Goal: Task Accomplishment & Management: Manage account settings

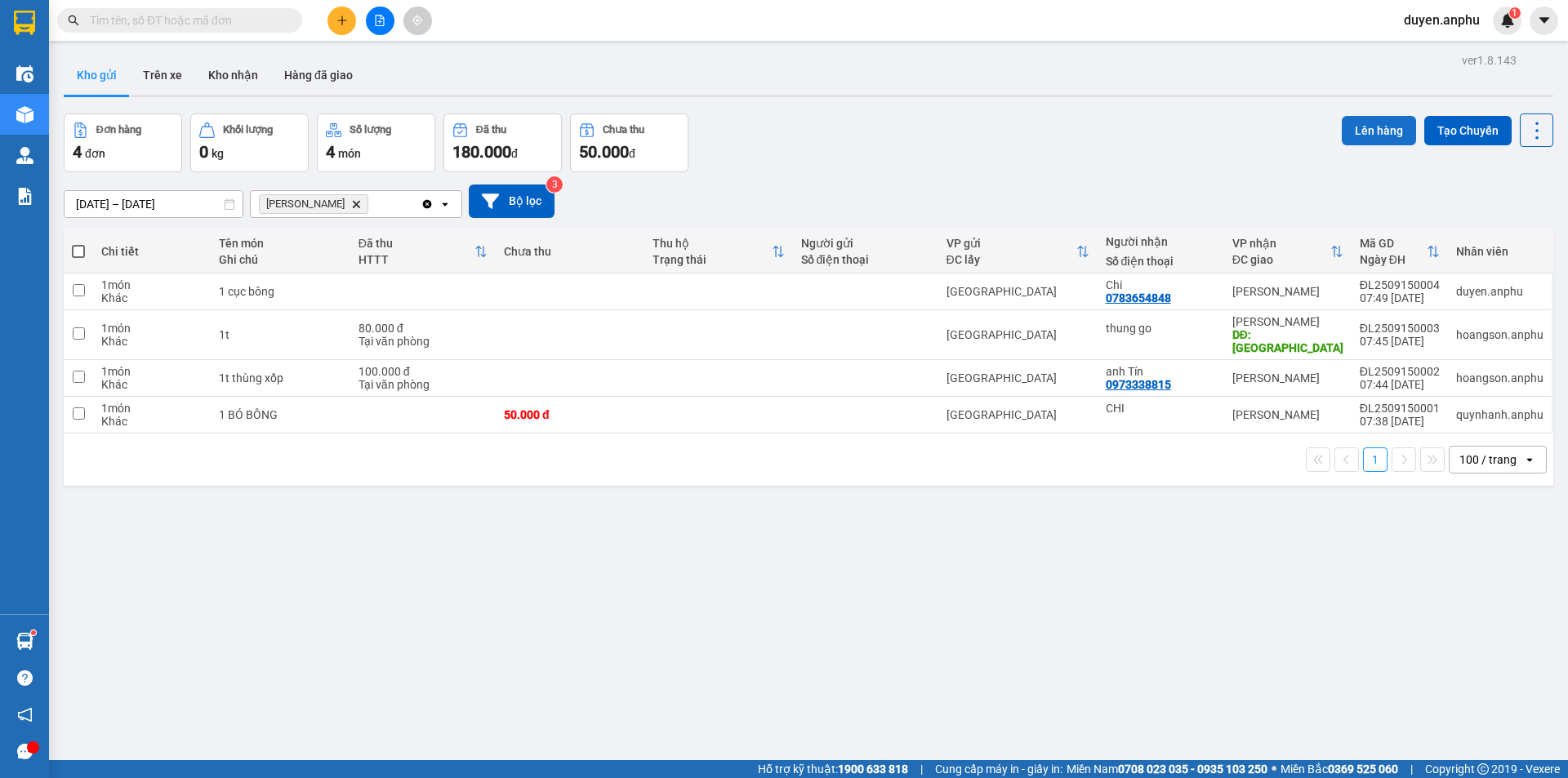
click at [1354, 134] on button "Lên hàng" at bounding box center [1378, 131] width 75 height 29
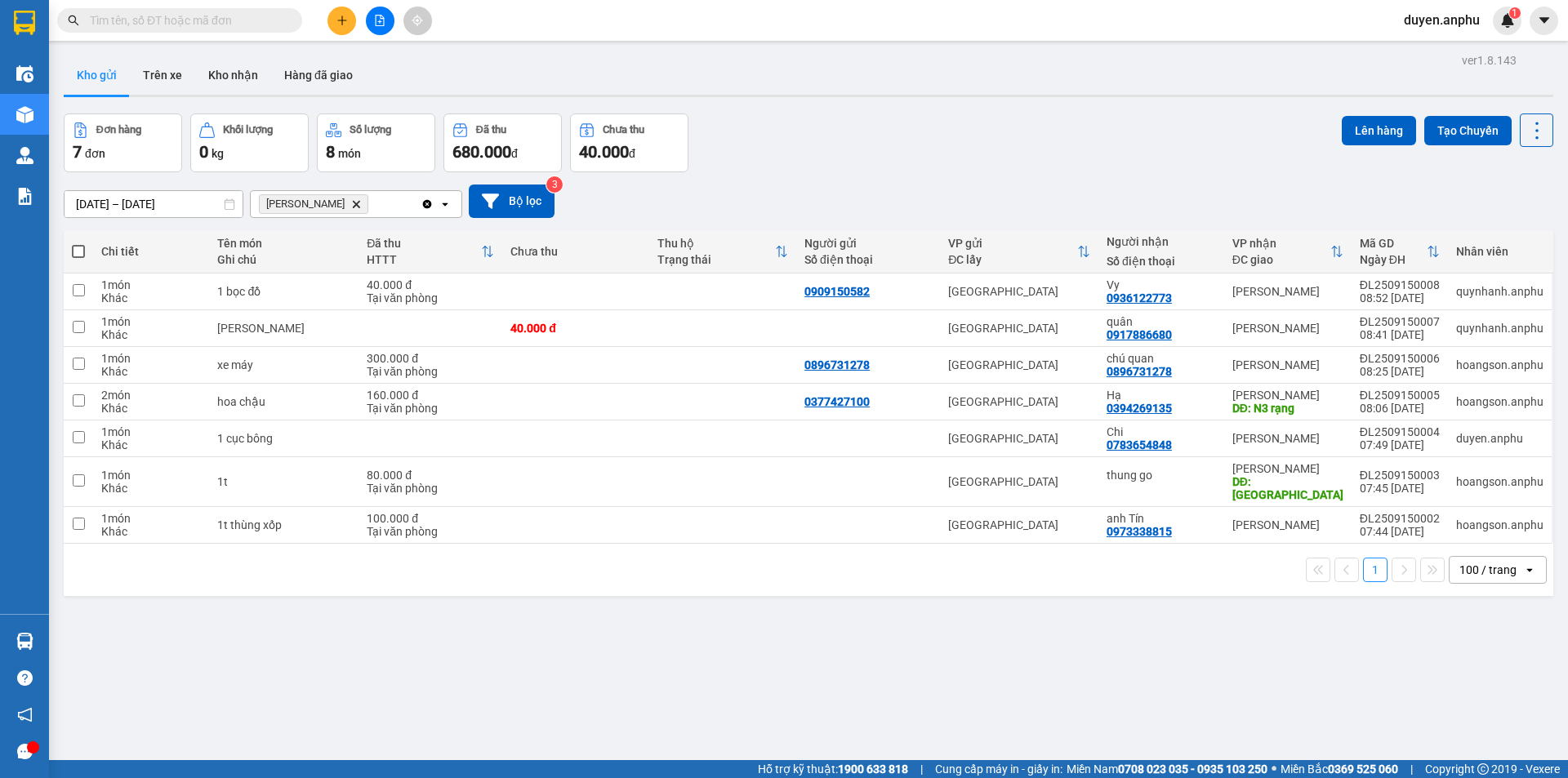
click at [78, 253] on span at bounding box center [77, 251] width 13 height 13
click at [78, 243] on input "checkbox" at bounding box center [78, 243] width 0 height 0
checkbox input "true"
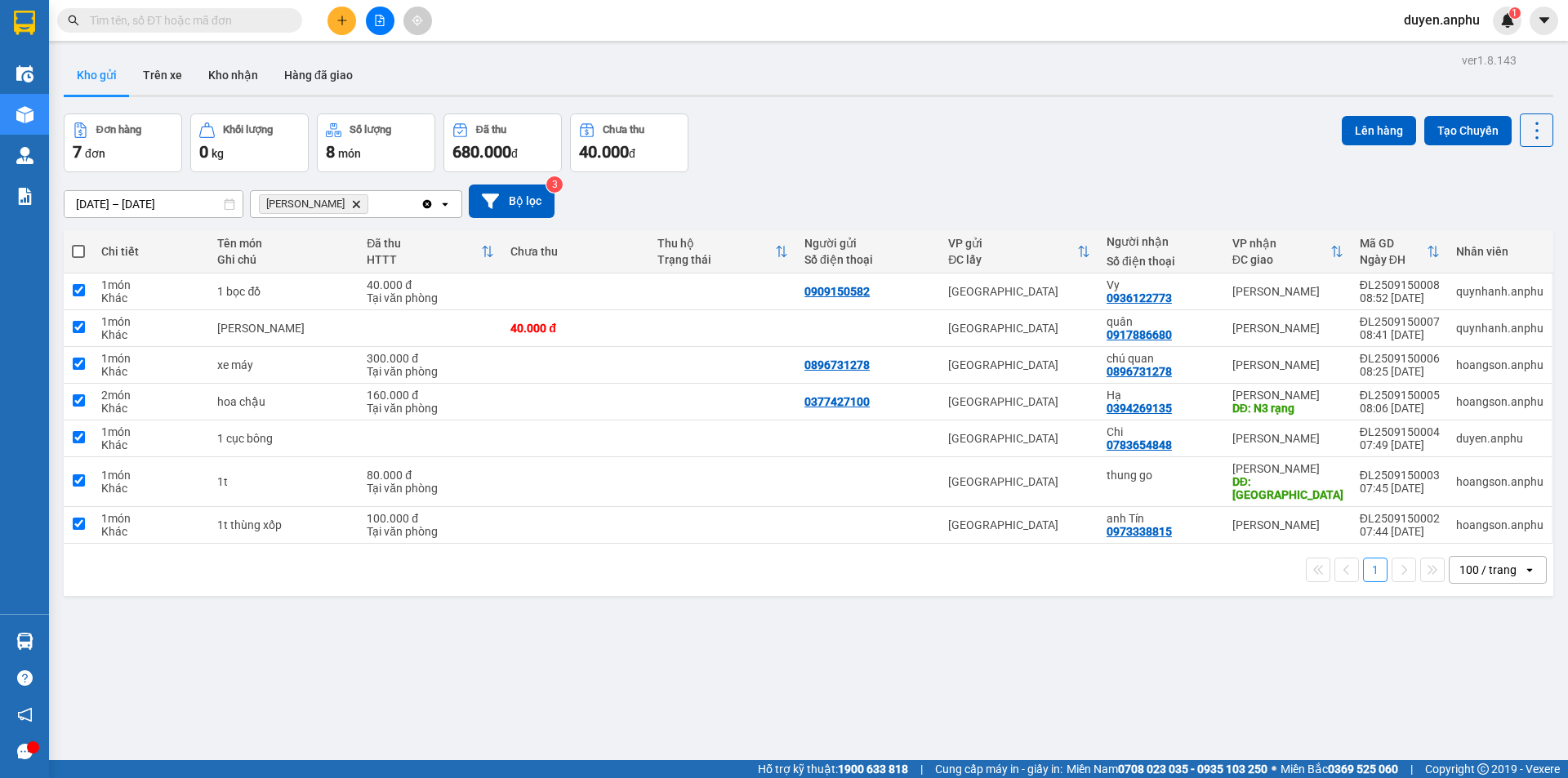
checkbox input "true"
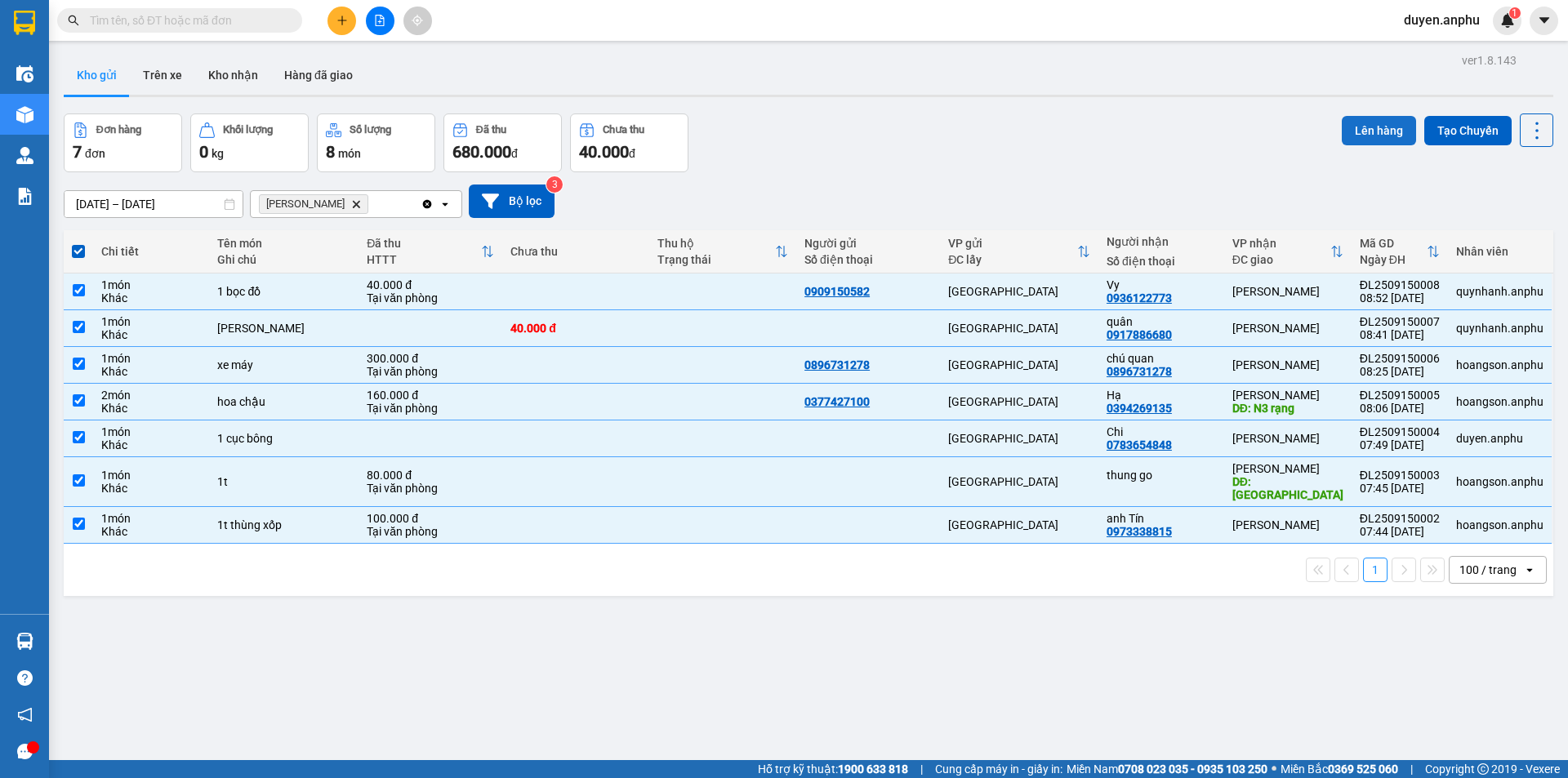
click at [1365, 117] on button "Lên hàng" at bounding box center [1378, 131] width 75 height 29
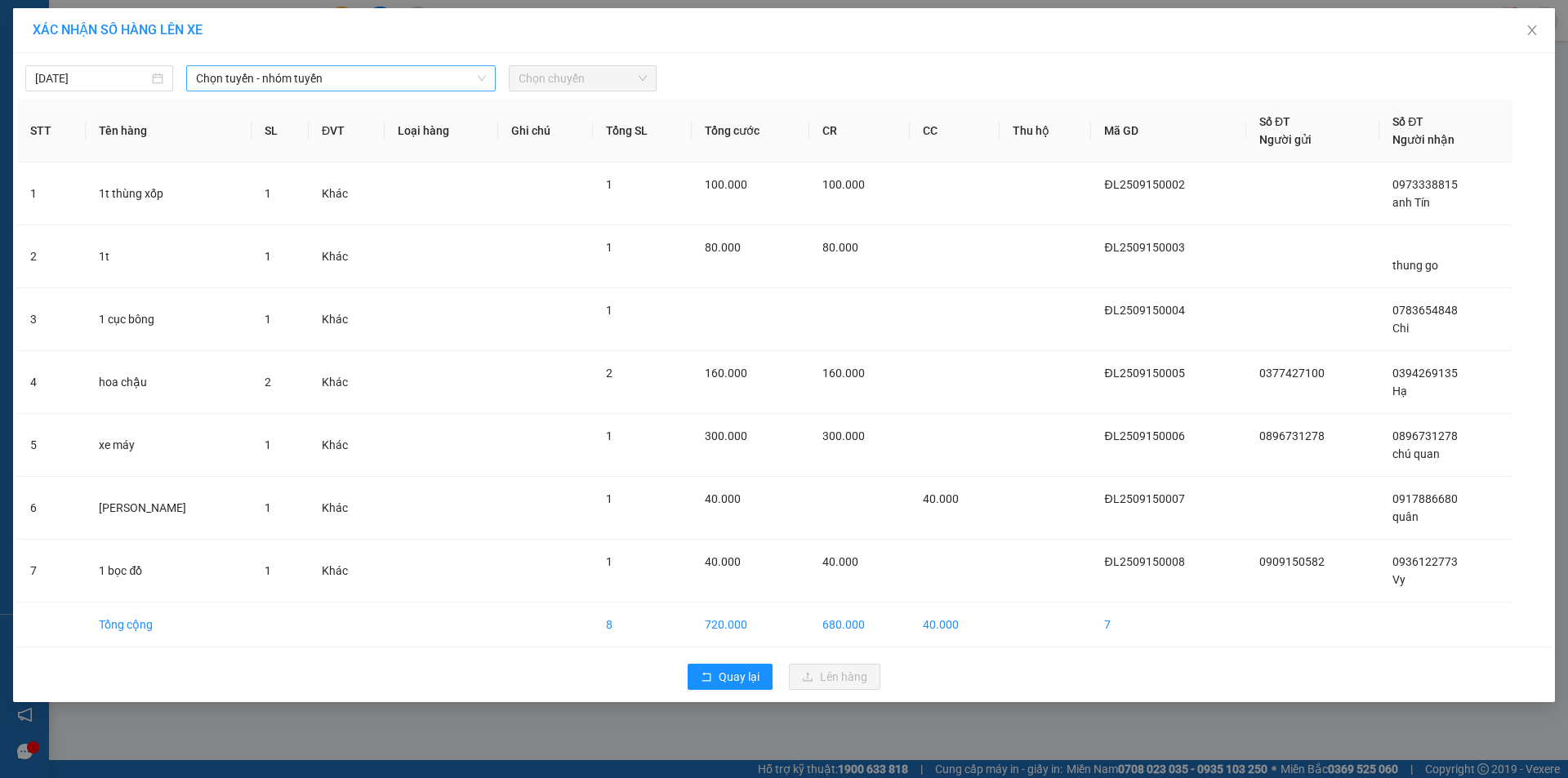
click at [360, 80] on span "Chọn tuyến - nhóm tuyến" at bounding box center [340, 77] width 289 height 24
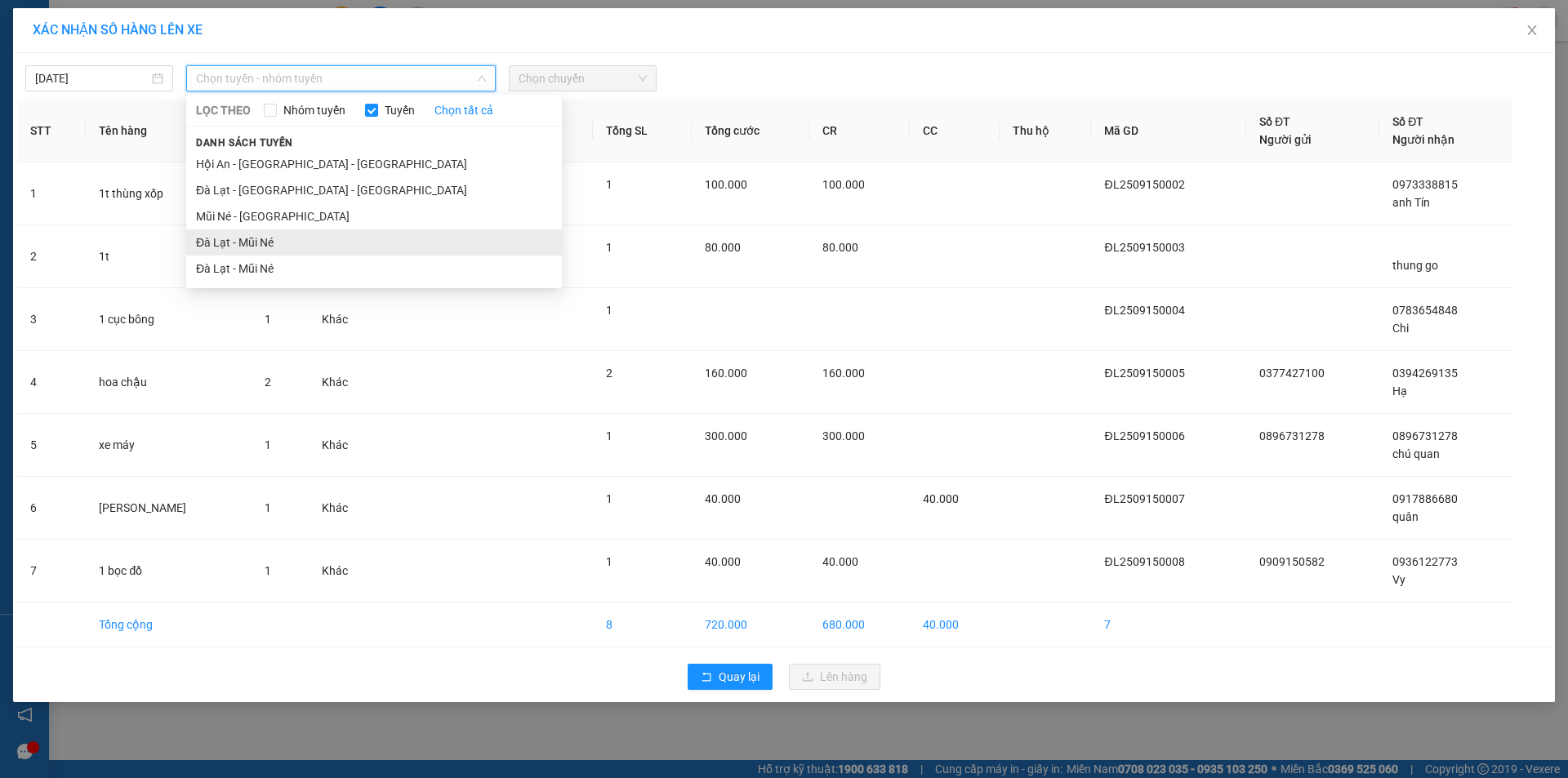
click at [272, 245] on li "Đà Lạt - Mũi Né" at bounding box center [374, 242] width 376 height 26
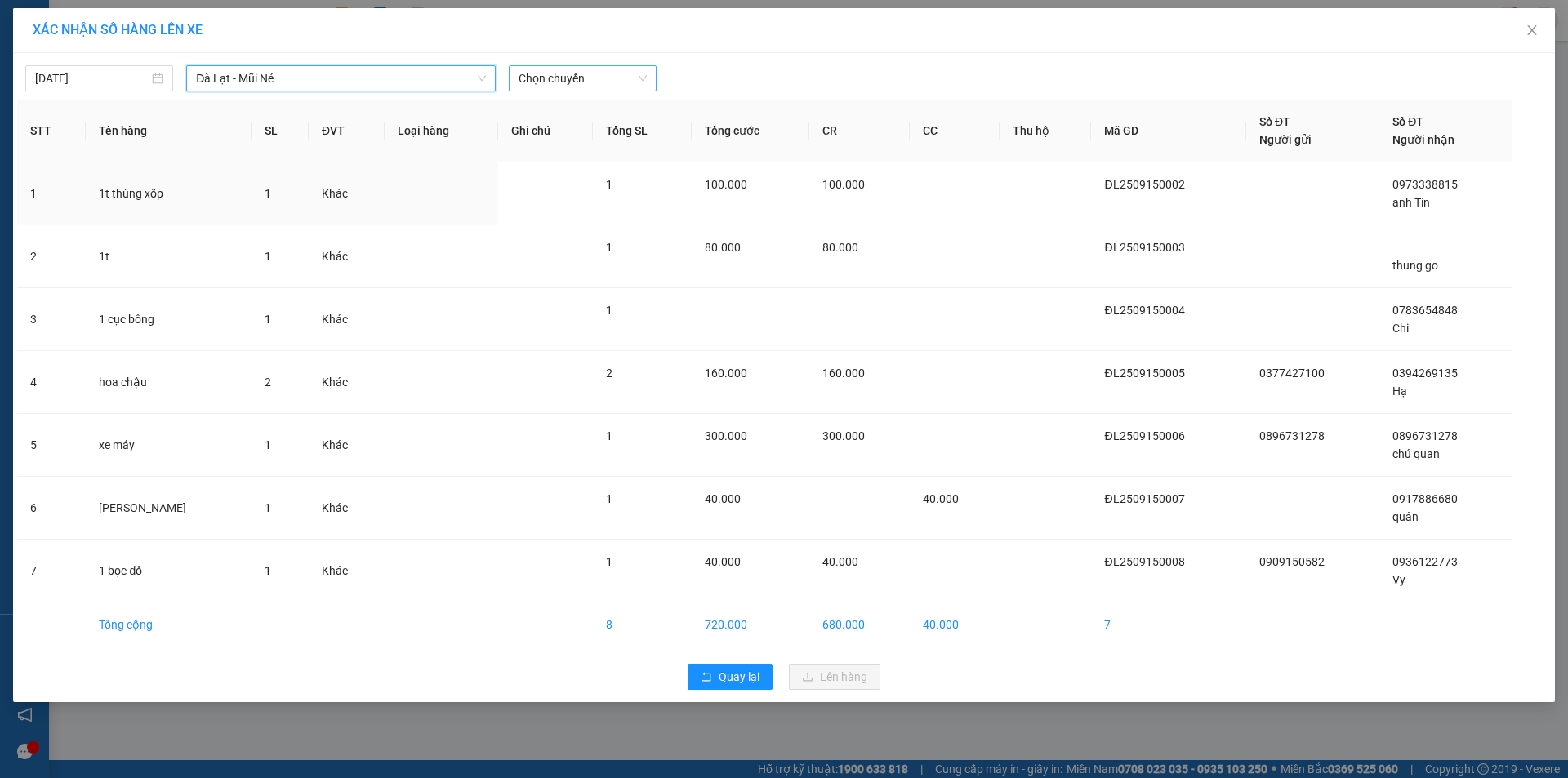
drag, startPoint x: 582, startPoint y: 65, endPoint x: 577, endPoint y: 75, distance: 11.2
click at [580, 73] on div "Chọn chuyến" at bounding box center [583, 77] width 148 height 26
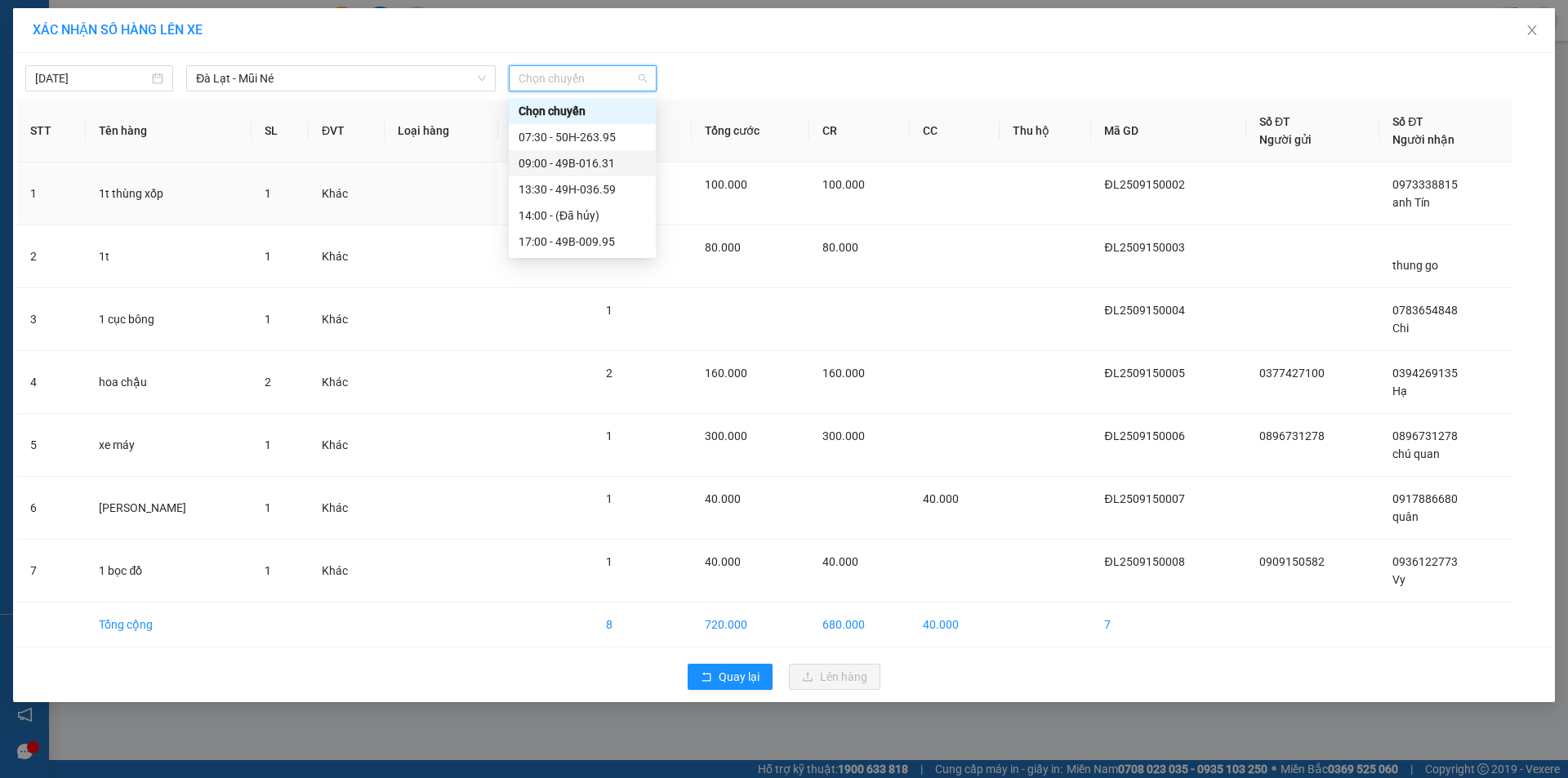
click at [528, 171] on div "09:00 - 49B-016.31" at bounding box center [583, 163] width 147 height 26
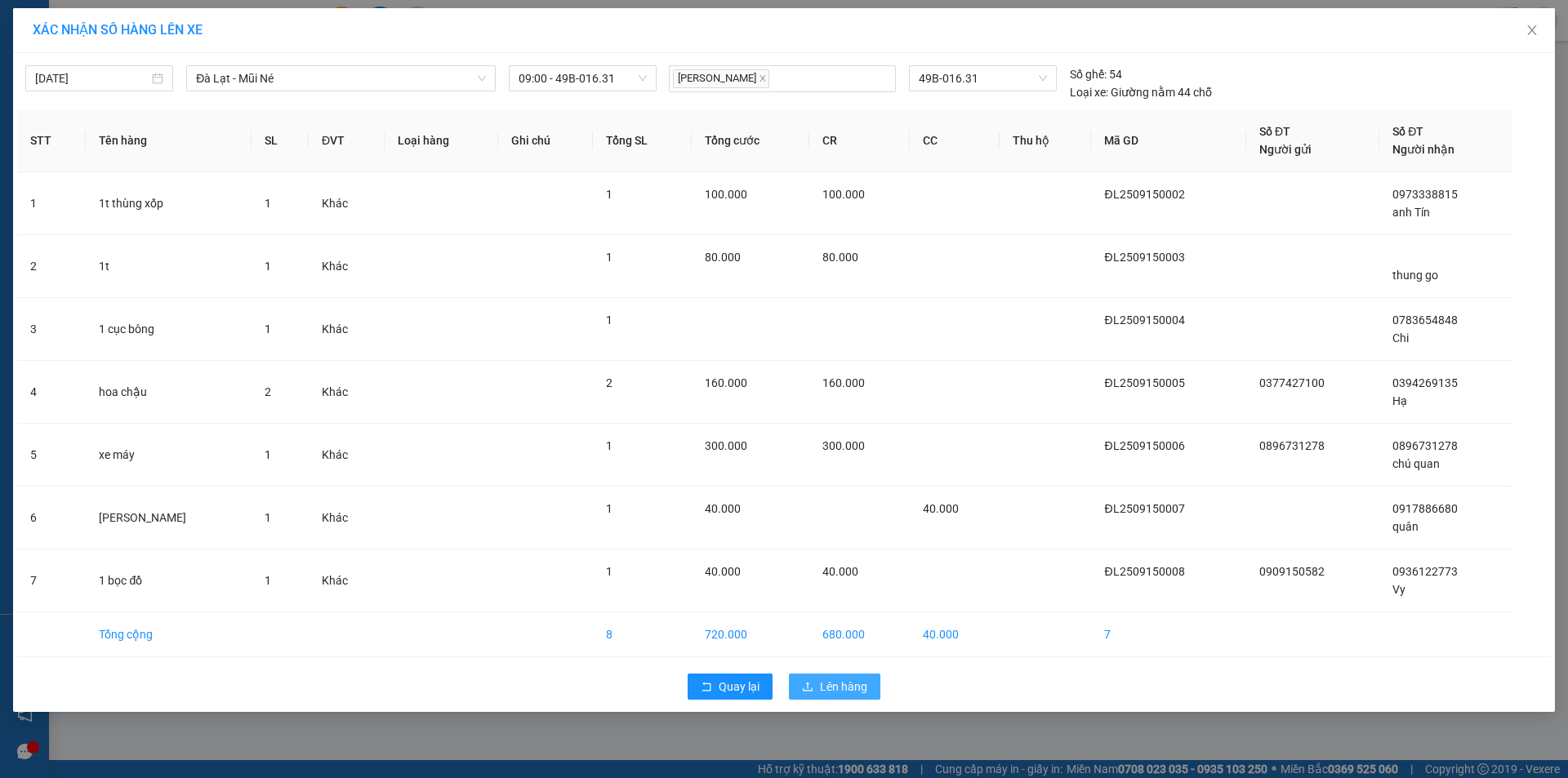
click at [826, 695] on span "Lên hàng" at bounding box center [843, 686] width 47 height 18
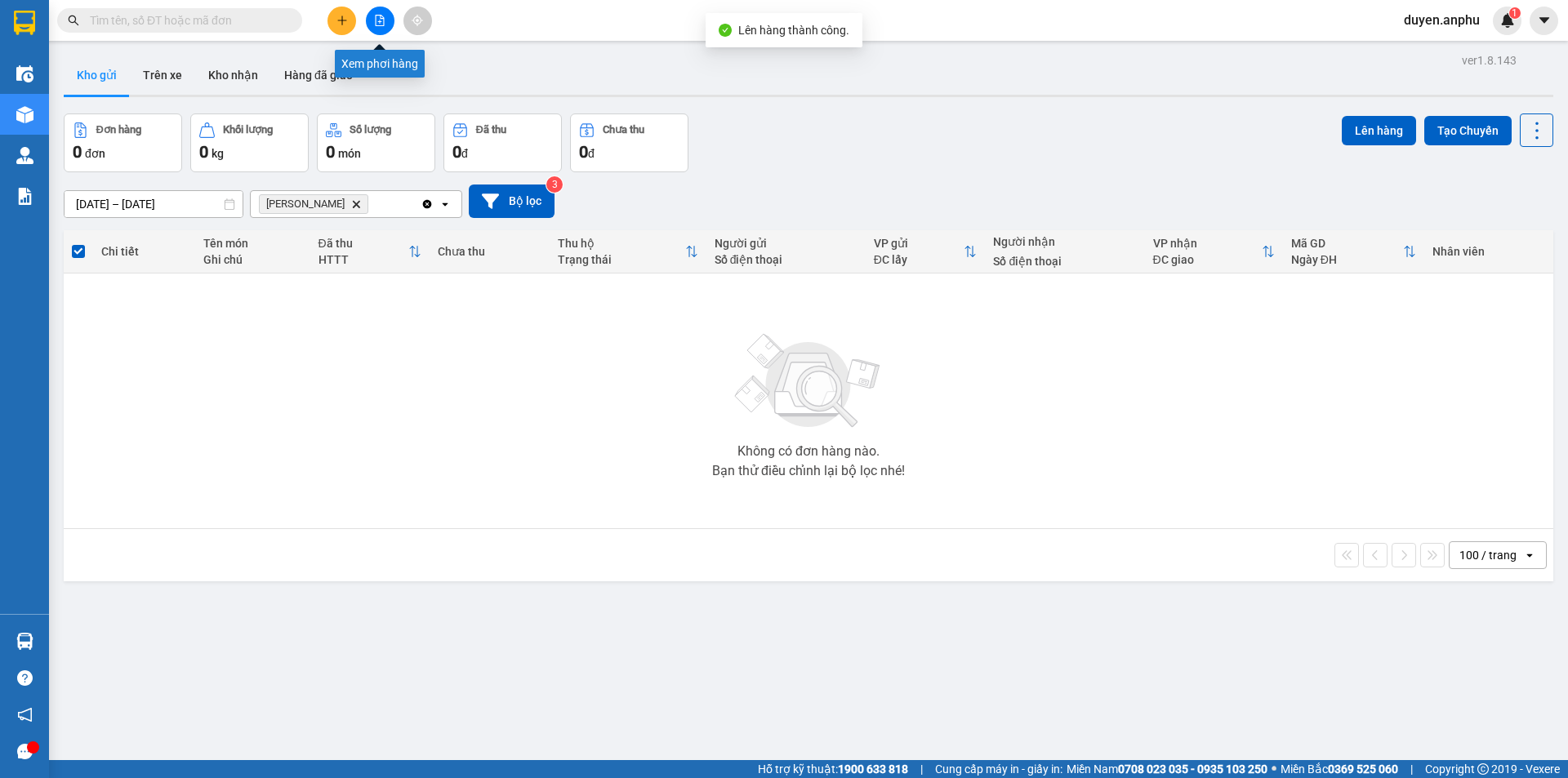
click at [370, 13] on button at bounding box center [380, 21] width 29 height 29
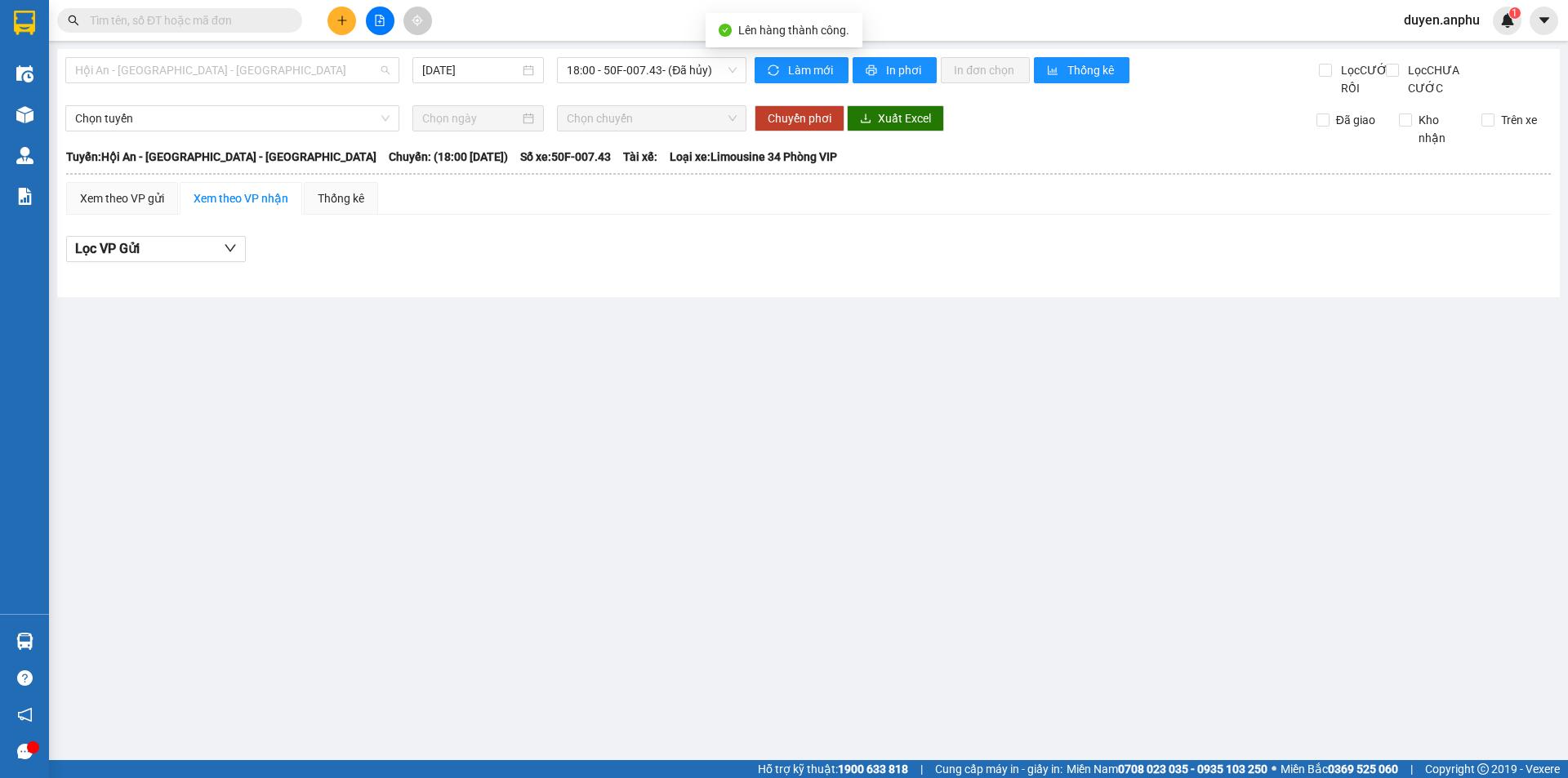
drag, startPoint x: 219, startPoint y: 65, endPoint x: 172, endPoint y: 123, distance: 74.7
click at [217, 65] on span "Hội An - Nha Trang - Đà Lạt" at bounding box center [232, 70] width 315 height 24
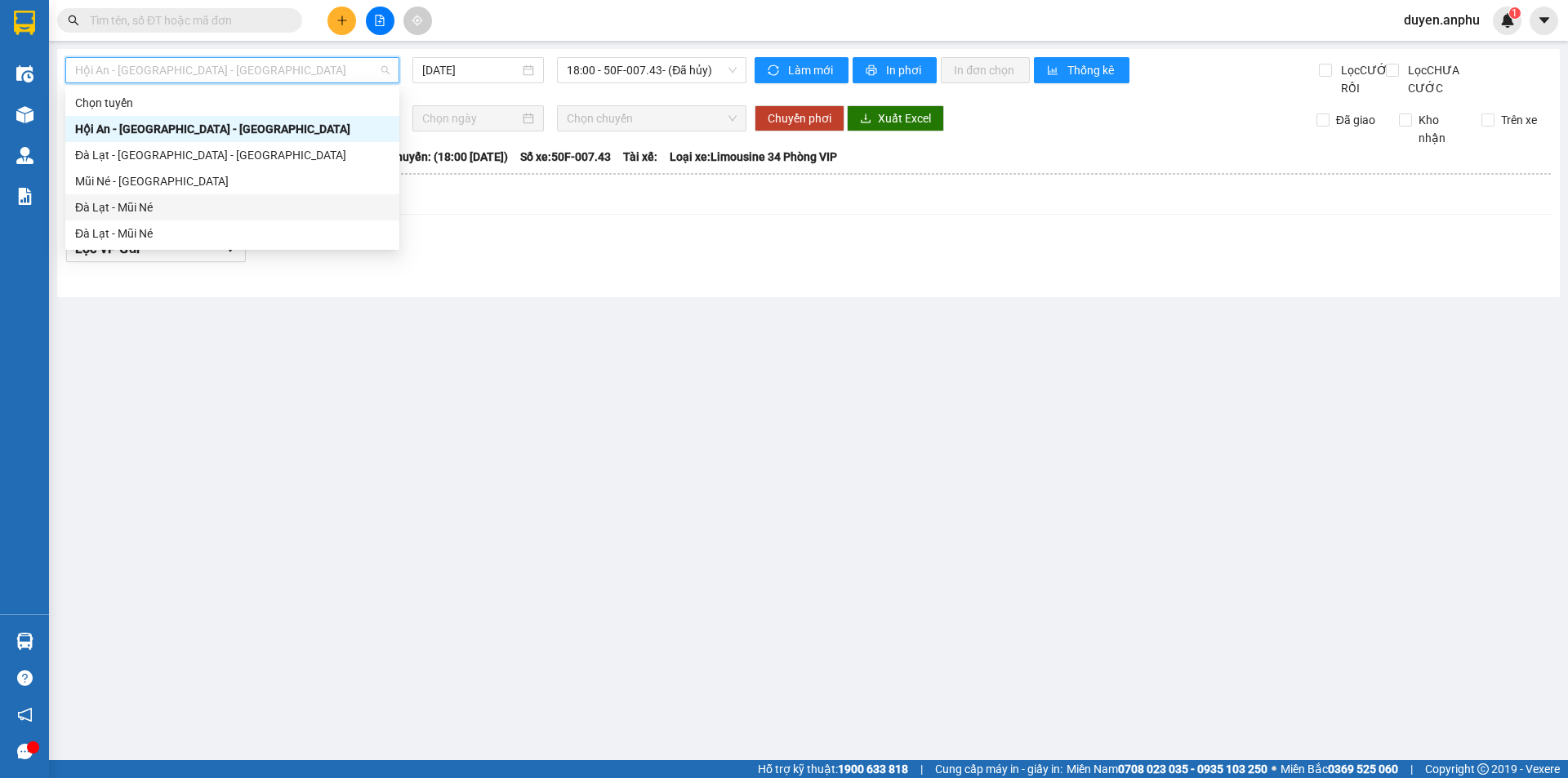
click at [144, 207] on div "Đà Lạt - Mũi Né" at bounding box center [232, 207] width 315 height 18
type input "15/09/2025"
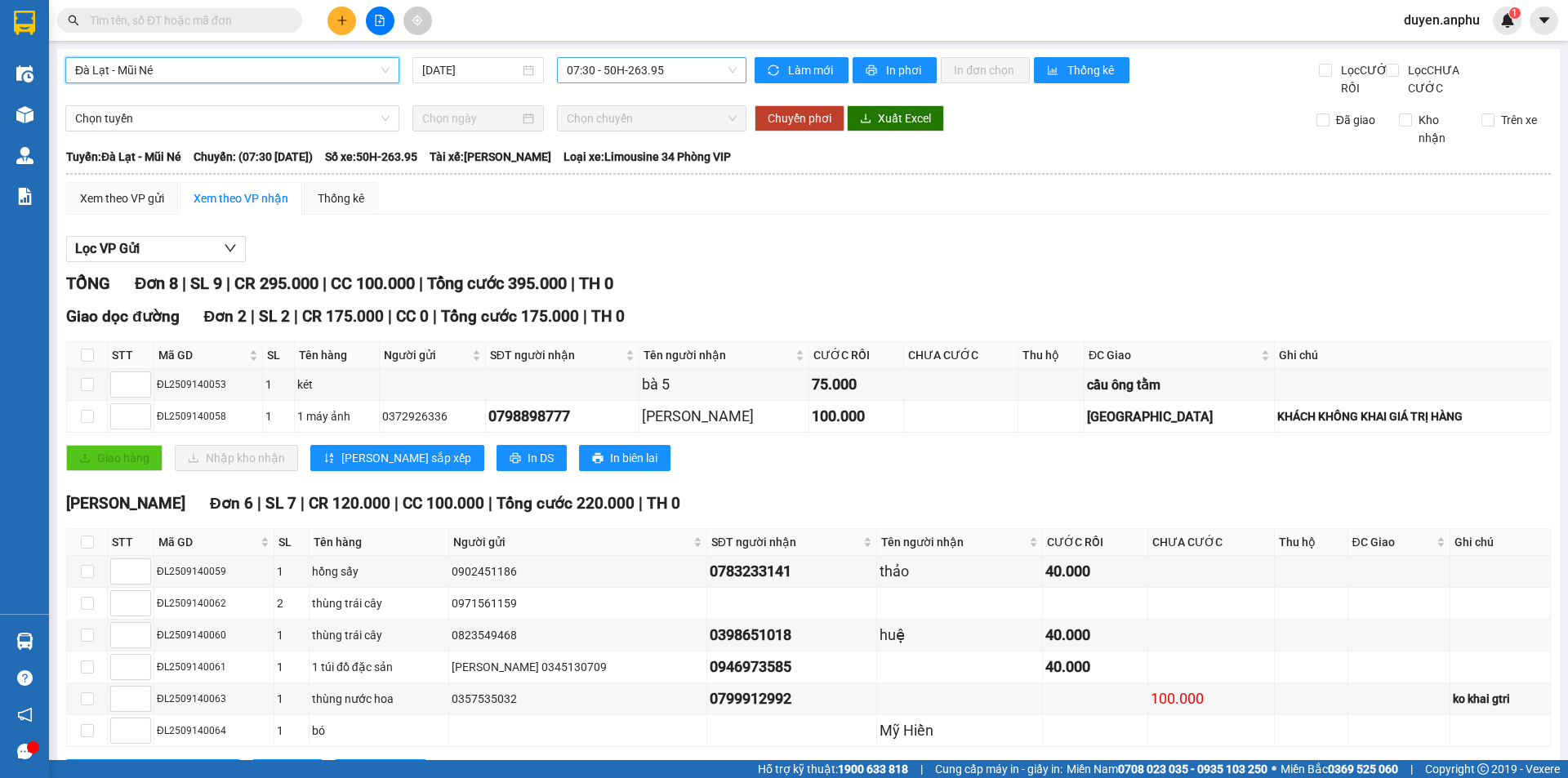
click at [606, 79] on span "07:30 - 50H-263.95" at bounding box center [650, 70] width 169 height 24
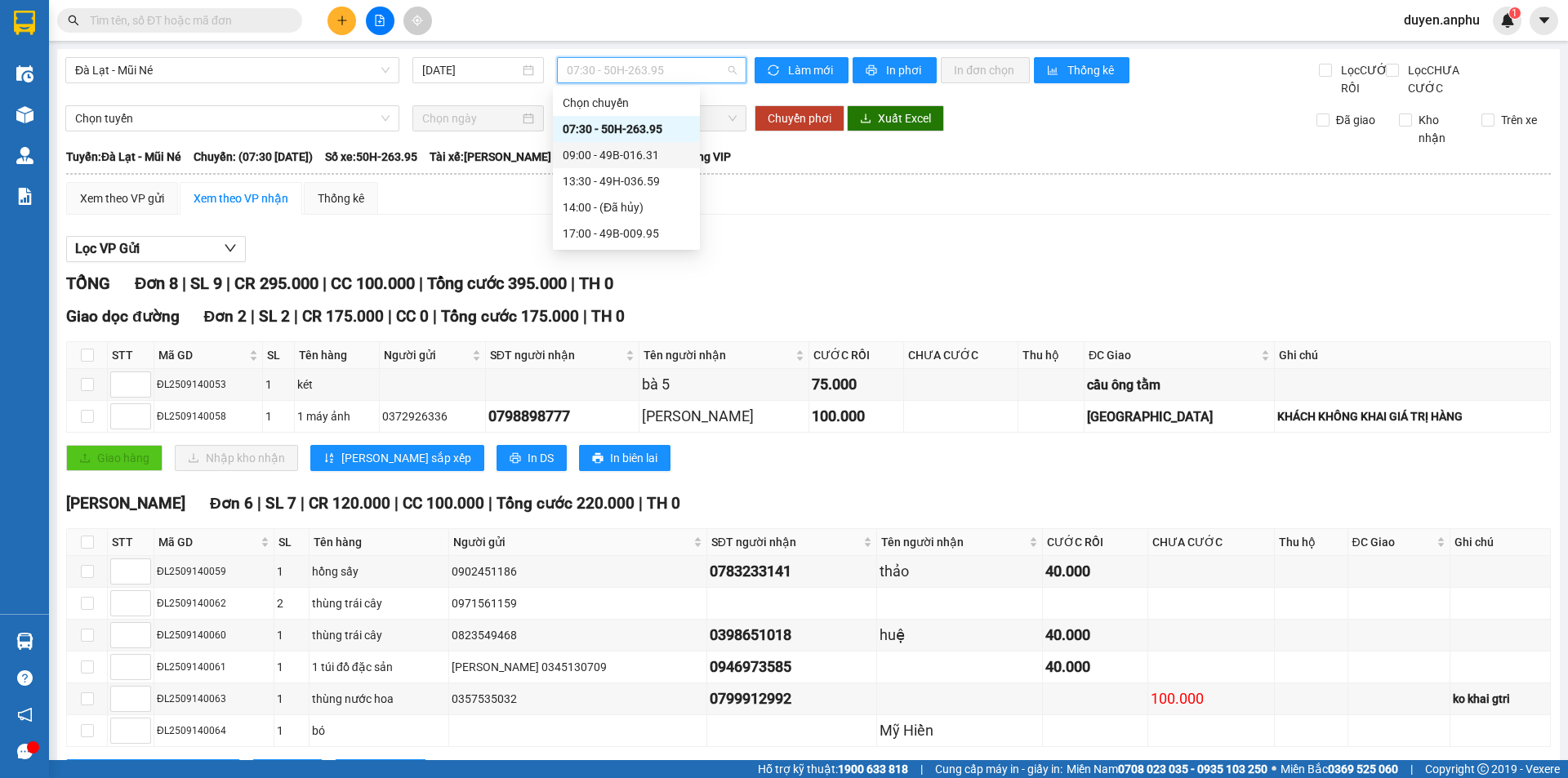
drag, startPoint x: 591, startPoint y: 152, endPoint x: 564, endPoint y: 161, distance: 28.5
click at [590, 152] on div "09:00 - 49B-016.31" at bounding box center [626, 155] width 128 height 18
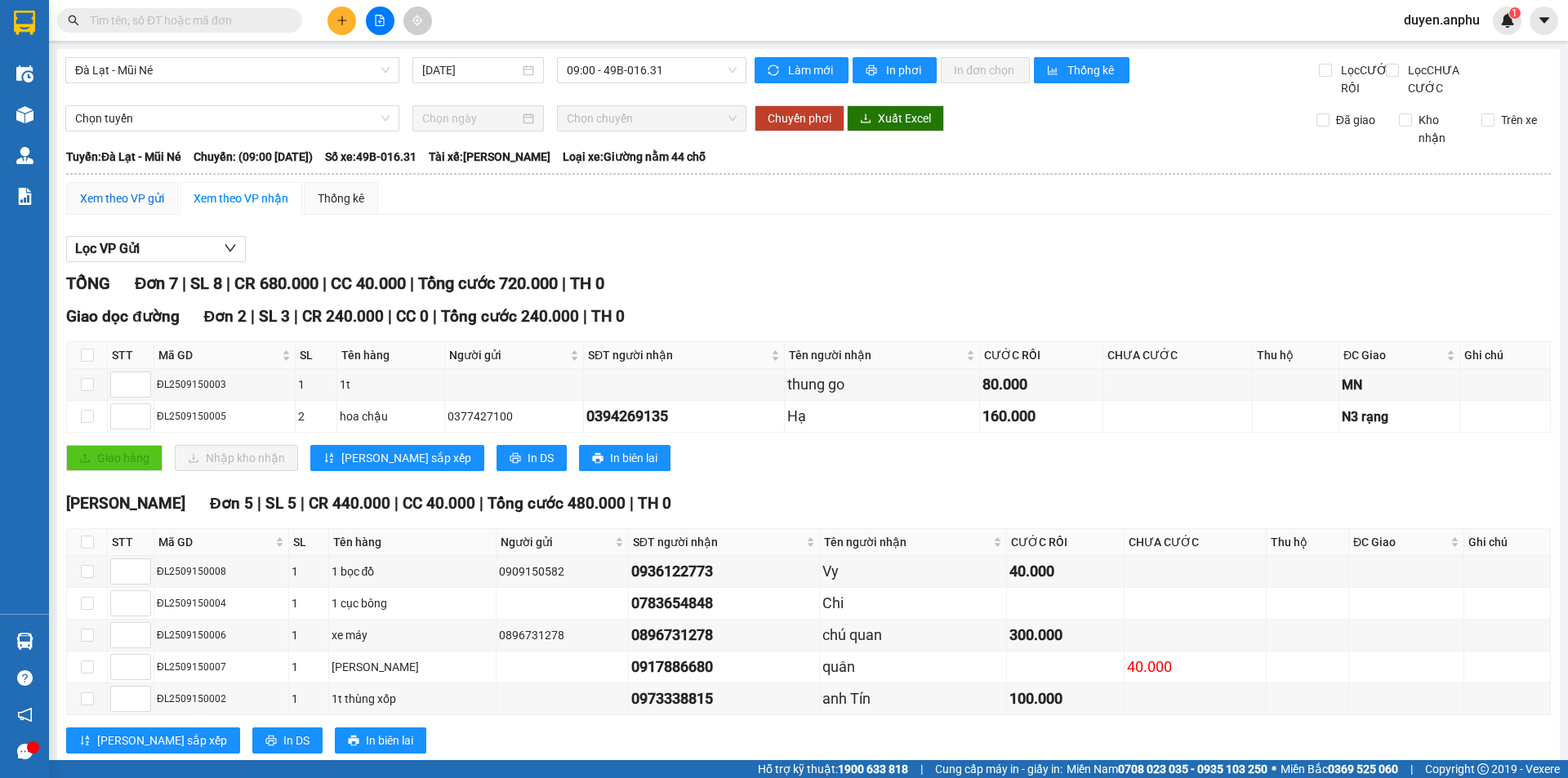
click at [134, 207] on div "Xem theo VP gửi" at bounding box center [122, 198] width 84 height 18
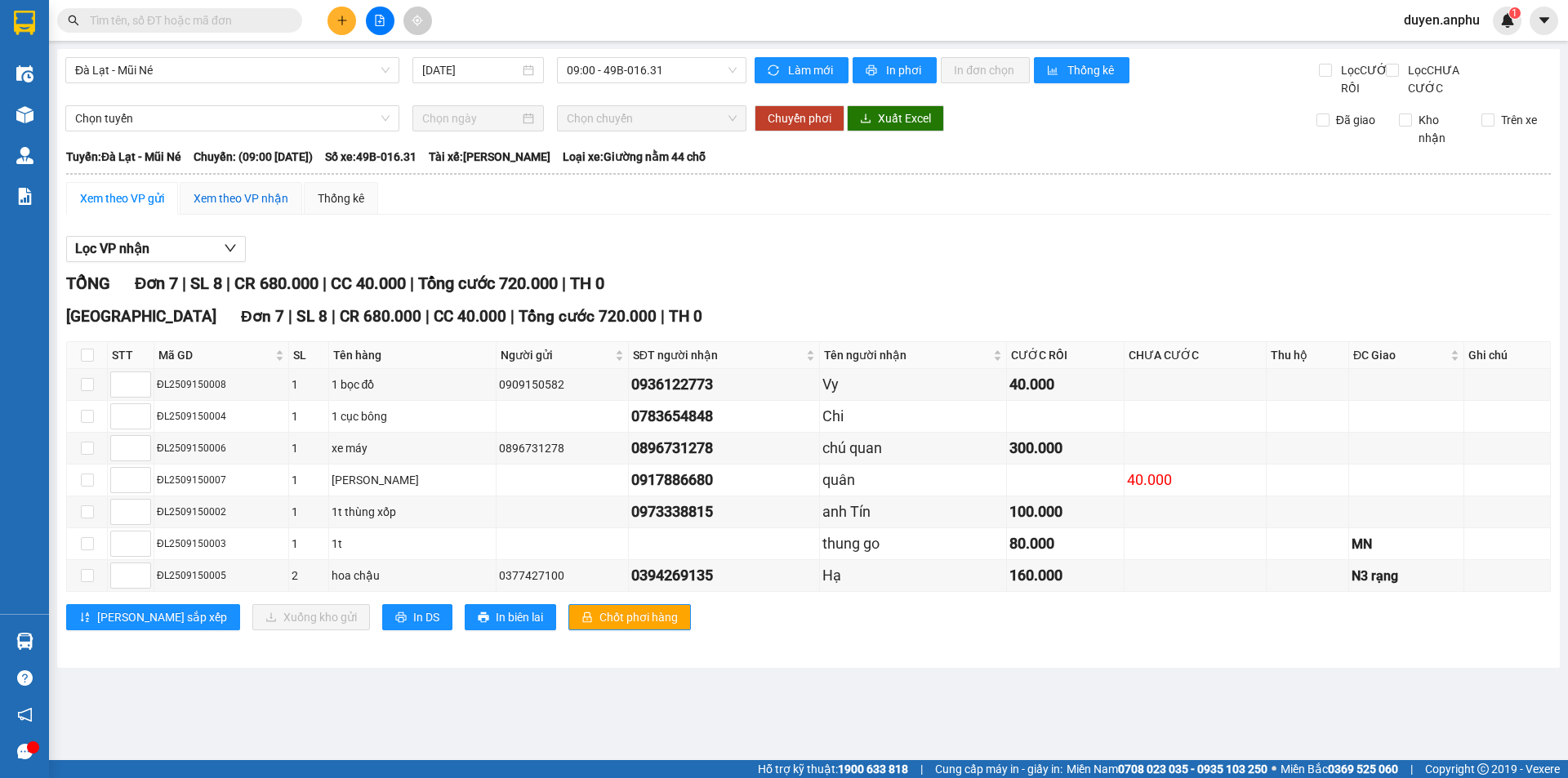
click at [248, 207] on div "Xem theo VP nhận" at bounding box center [241, 198] width 95 height 18
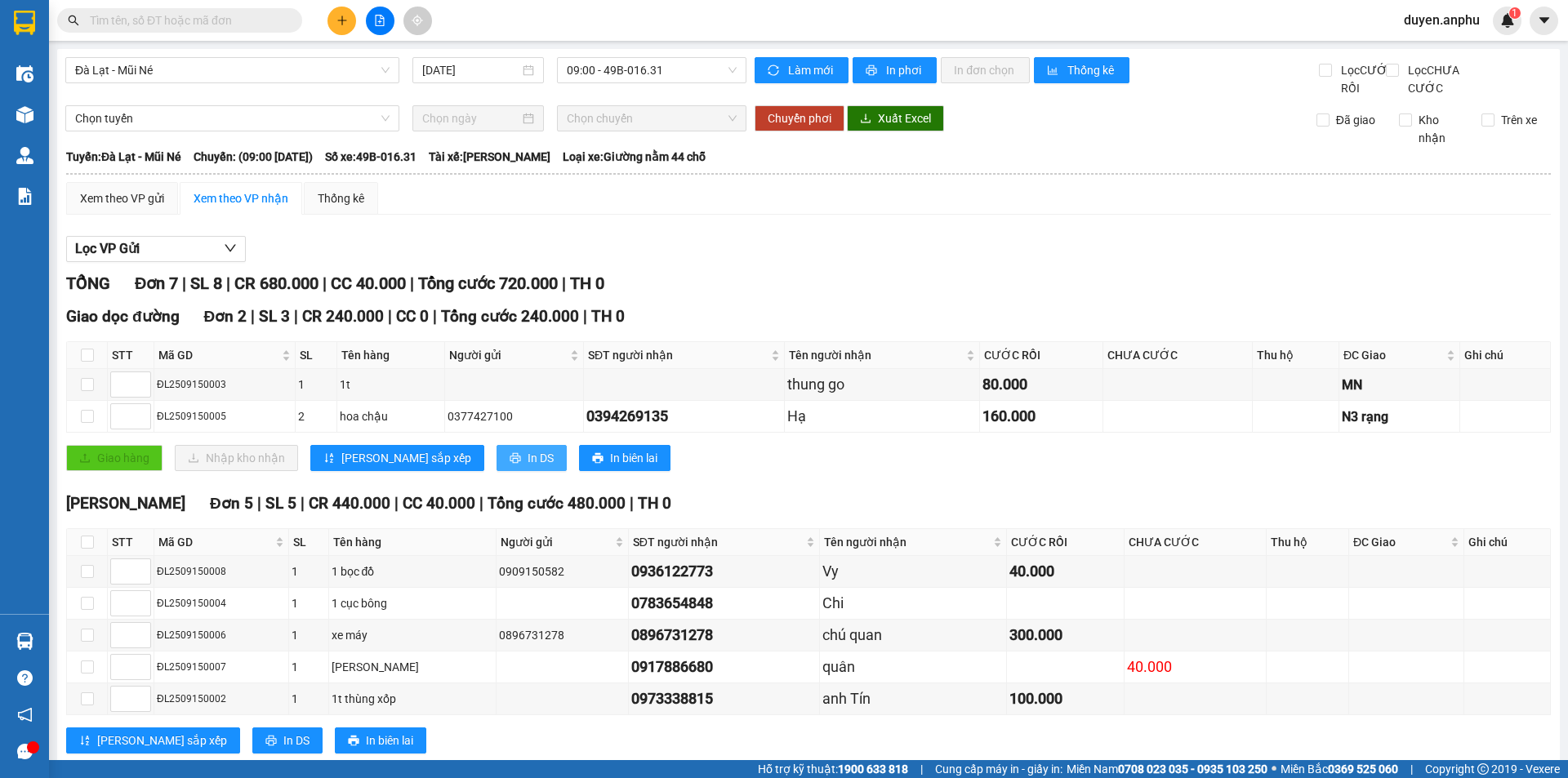
click at [528, 466] on span "In DS" at bounding box center [540, 458] width 26 height 18
click at [345, 21] on icon "plus" at bounding box center [343, 20] width 12 height 12
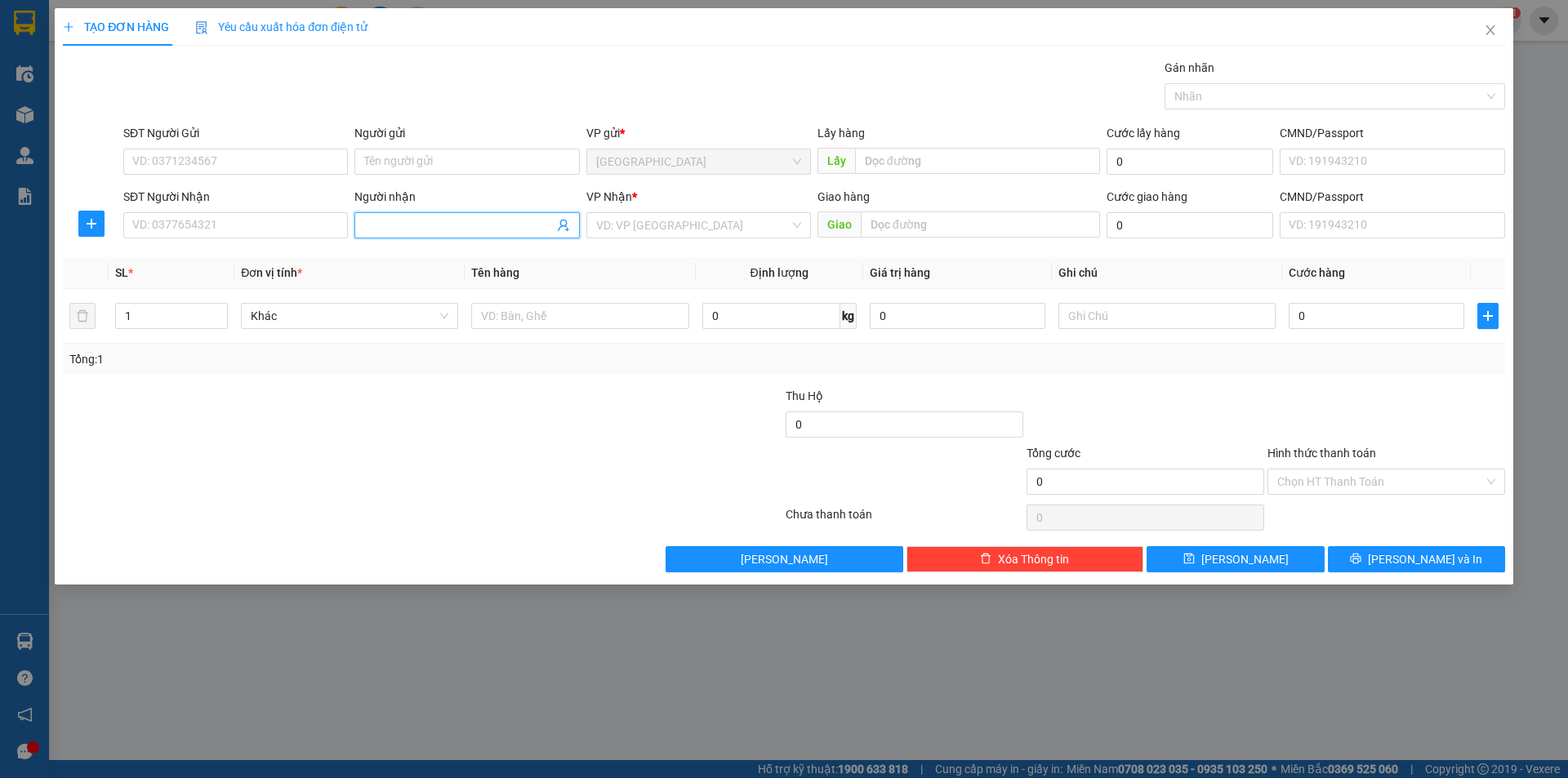
click at [423, 224] on input "Người nhận" at bounding box center [458, 225] width 189 height 18
click at [158, 168] on input "SĐT Người Gửi" at bounding box center [235, 162] width 225 height 26
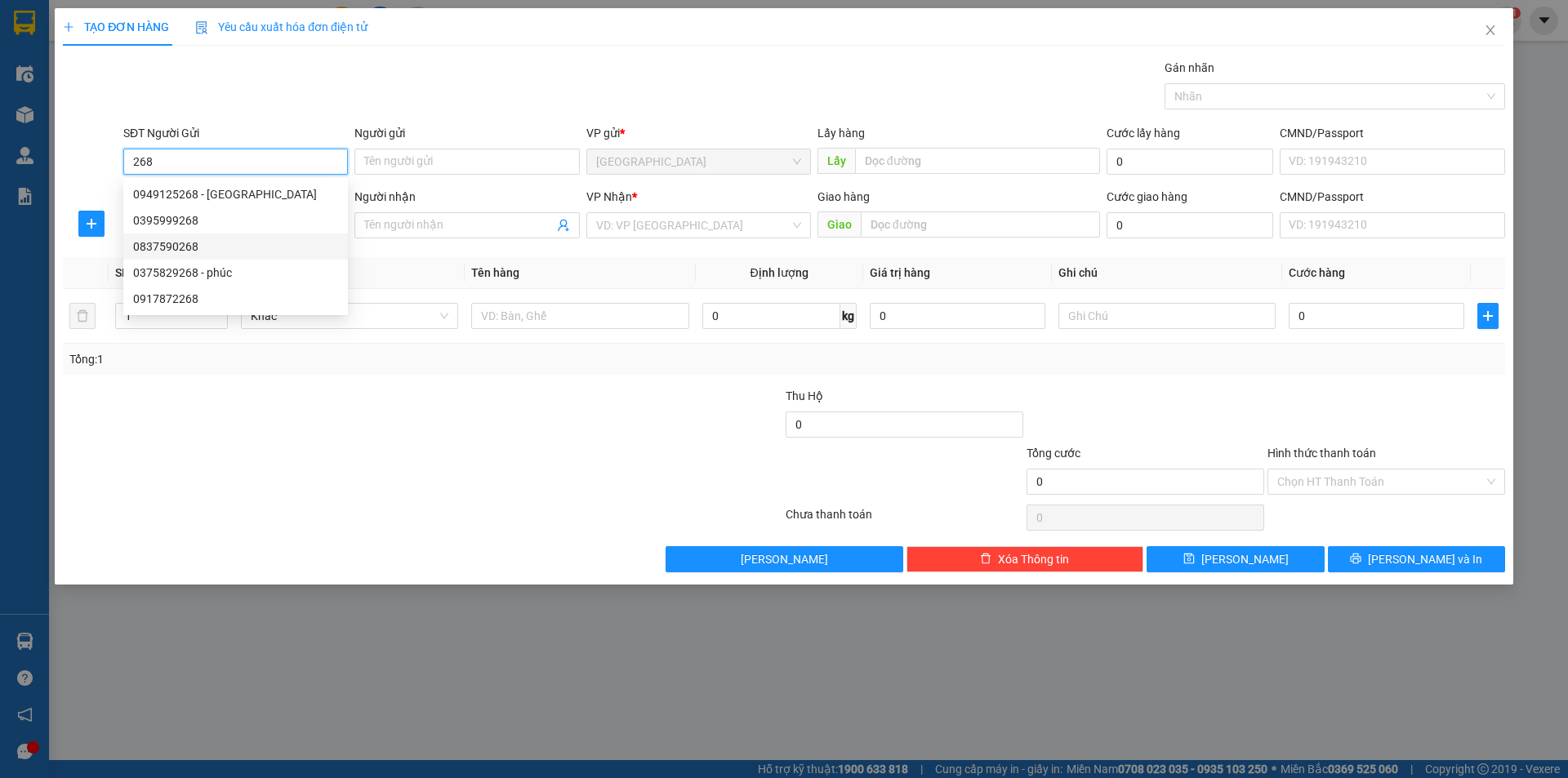
click at [186, 244] on div "0837590268" at bounding box center [235, 246] width 205 height 18
type input "0837590268"
type input "0947744902"
type input "4/1 huỳnh thúc kháng"
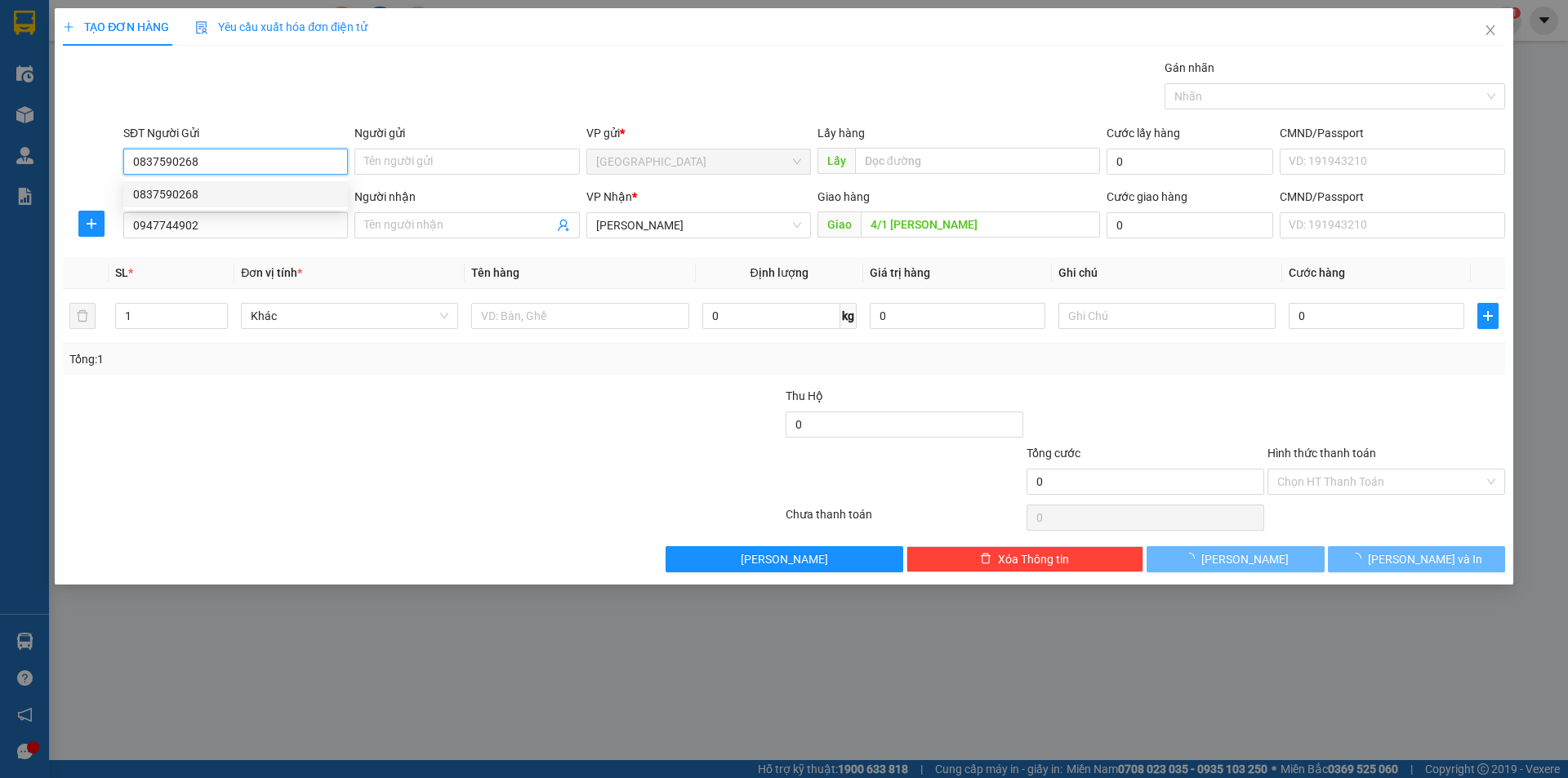
type input "50.000"
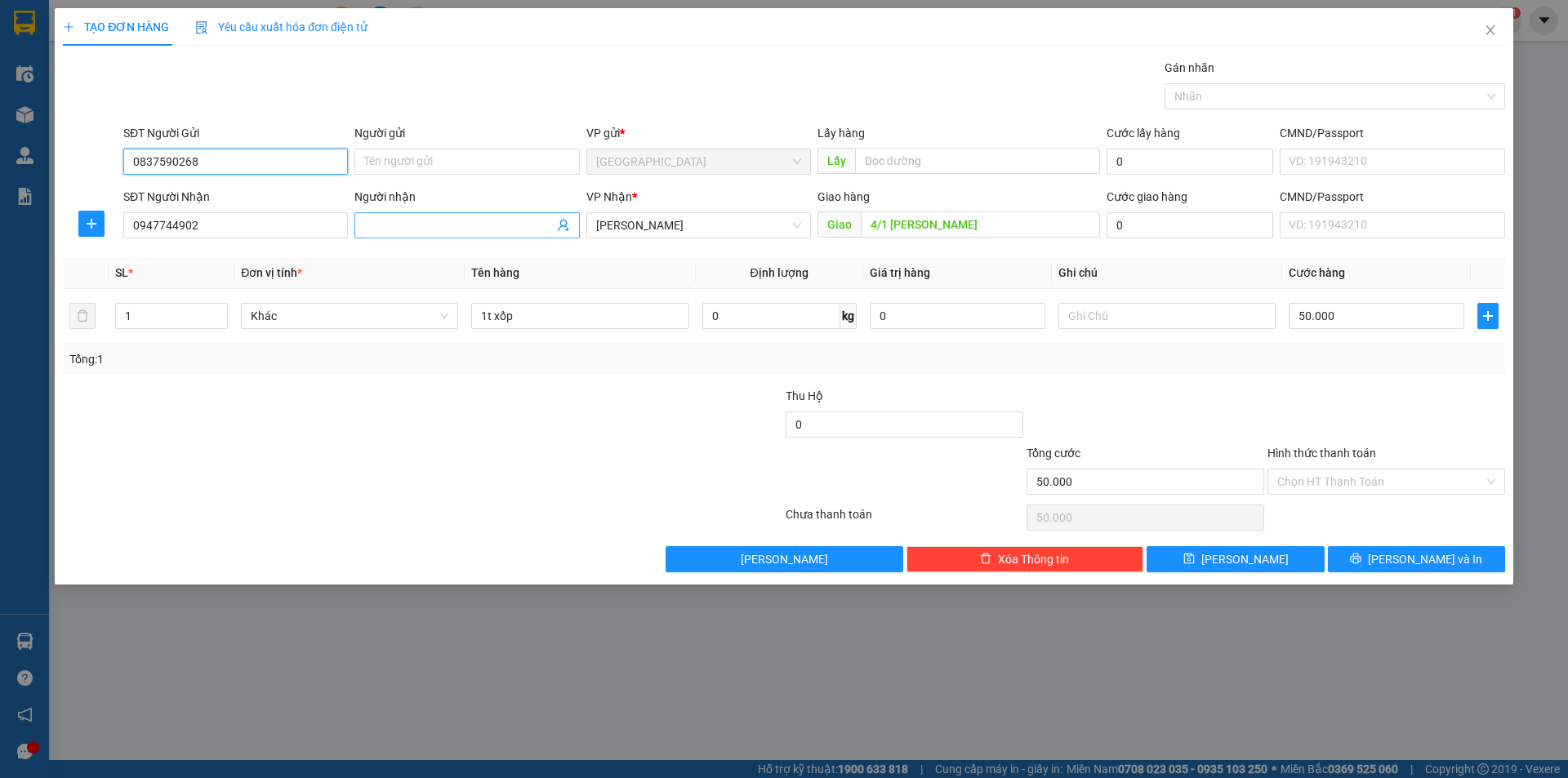
type input "0837590268"
click at [400, 226] on input "Người nhận" at bounding box center [458, 225] width 189 height 18
type input "Thảo"
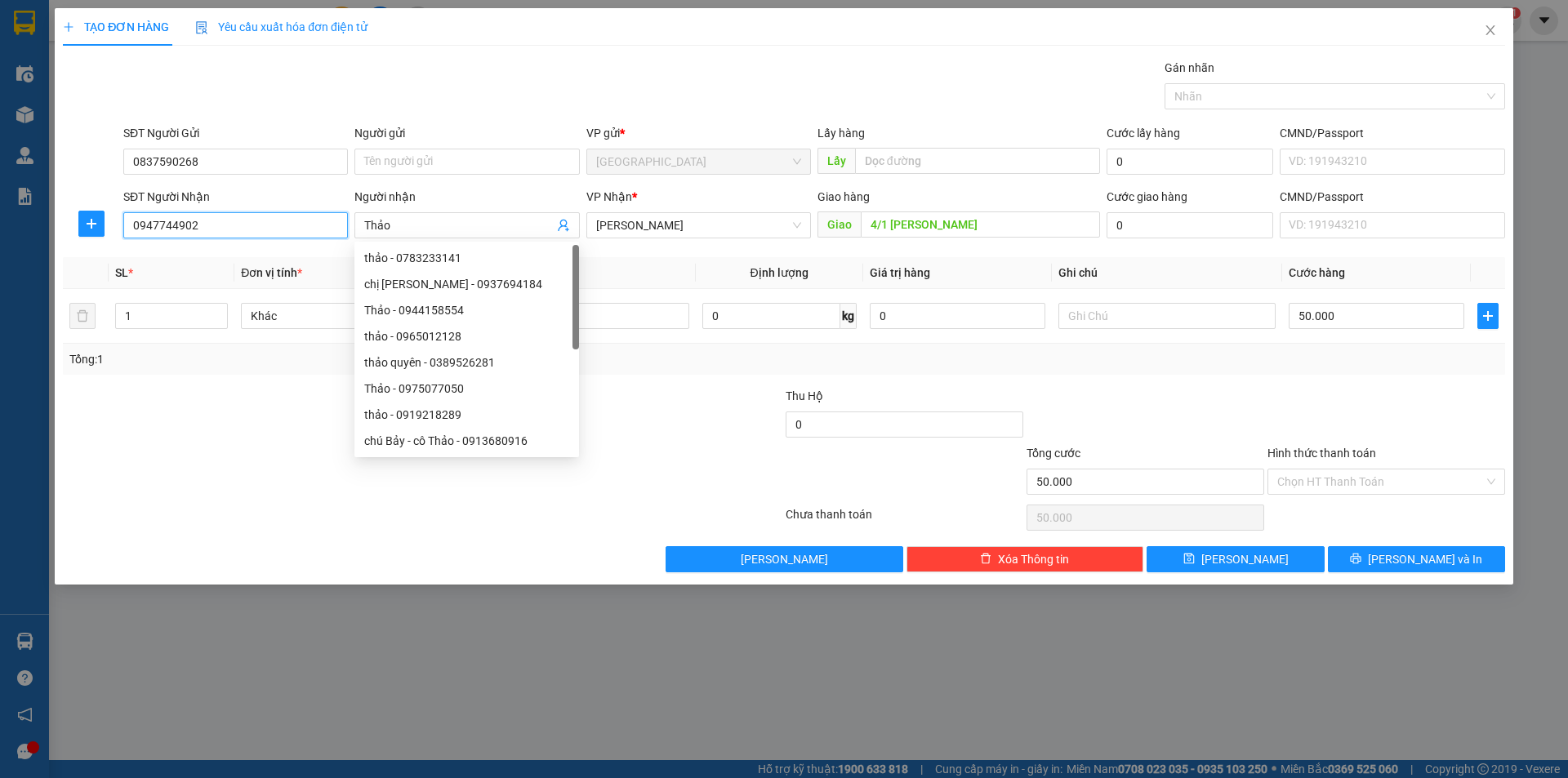
drag, startPoint x: 196, startPoint y: 225, endPoint x: 0, endPoint y: 235, distance: 196.3
click at [0, 235] on div "TẠO ĐƠN HÀNG Yêu cầu xuất hóa đơn điện tử Transit Pickup Surcharge Ids Transit …" at bounding box center [784, 389] width 1568 height 778
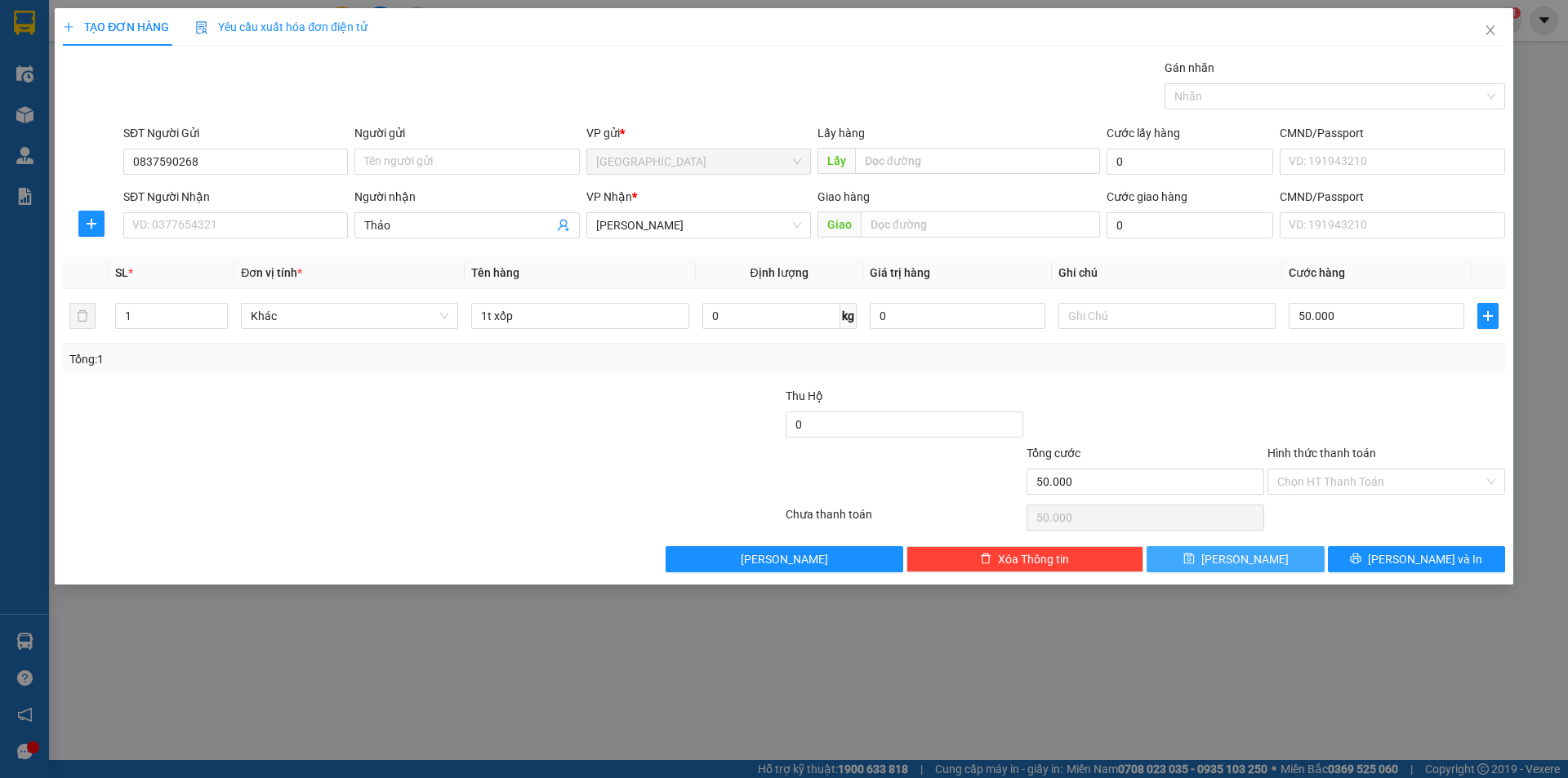
click at [1259, 561] on button "Lưu" at bounding box center [1234, 558] width 177 height 26
type input "0"
click at [1493, 34] on icon "close" at bounding box center [1489, 30] width 9 height 10
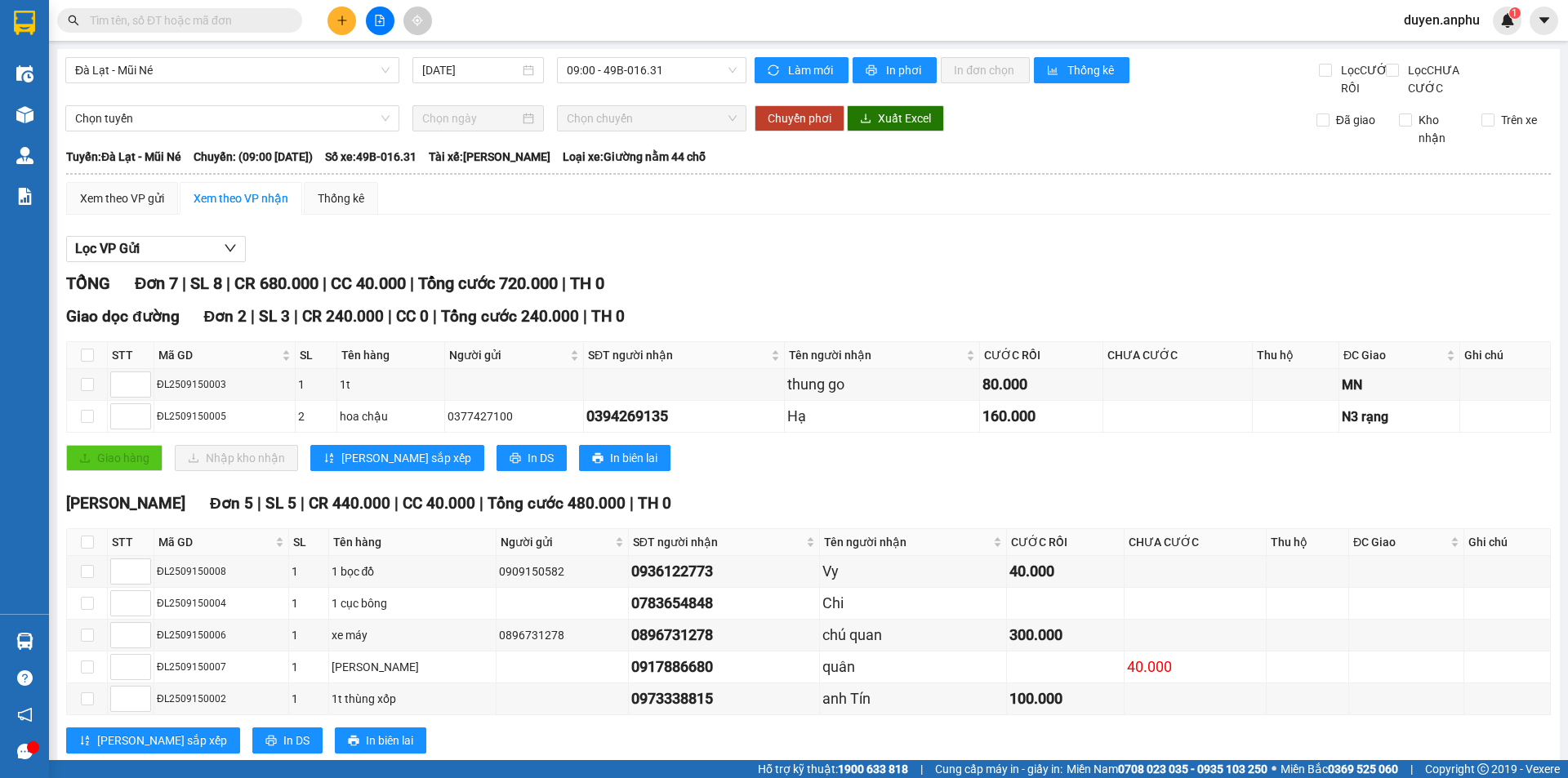
click at [78, 118] on div "Đà Lạt - Mũi Né 15/09/2025 09:00 - 49B-016.31 Làm mới In phơi In đơn chọn Thống…" at bounding box center [808, 420] width 1502 height 742
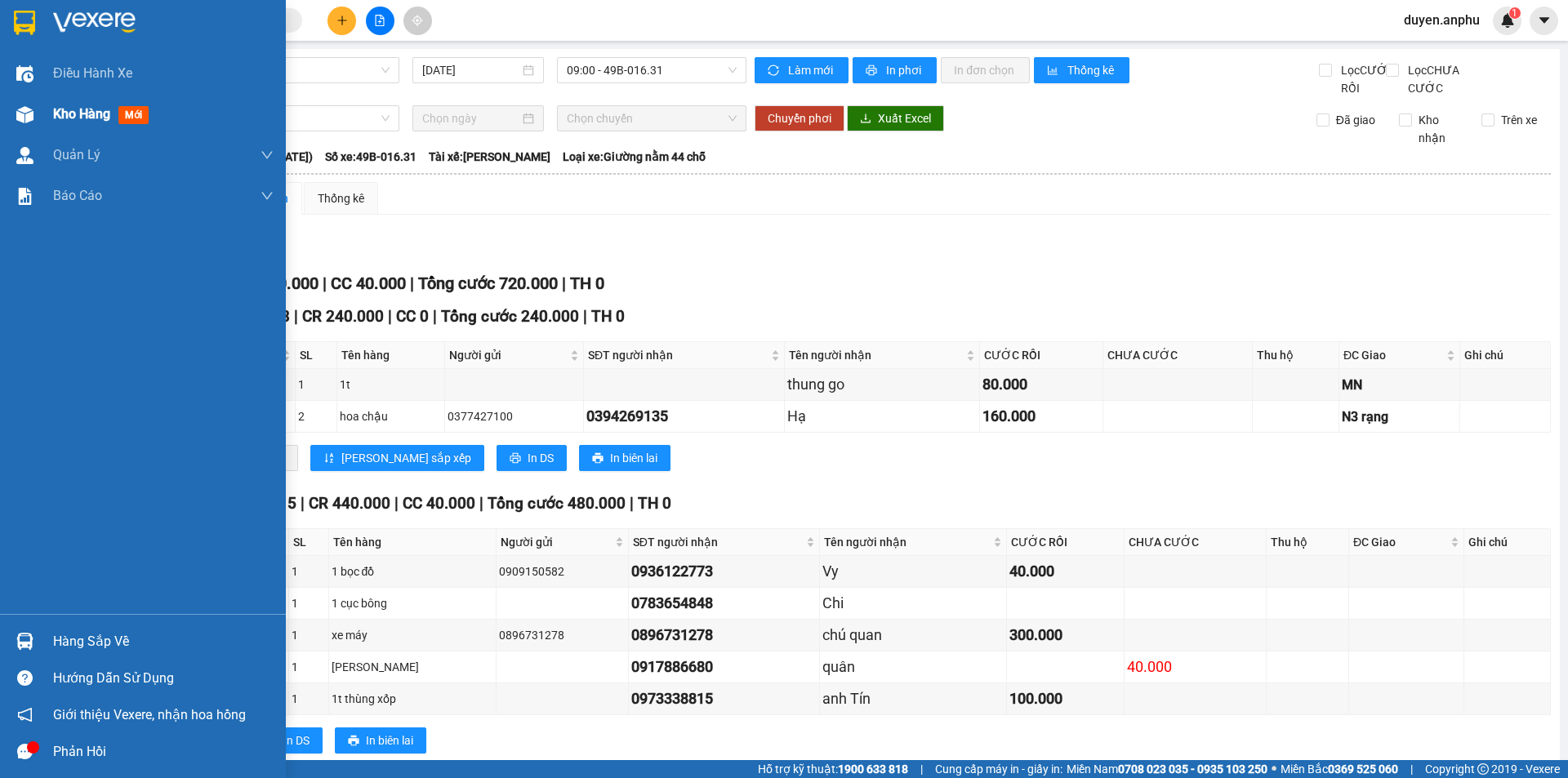
click at [60, 111] on span "Kho hàng" at bounding box center [81, 114] width 57 height 15
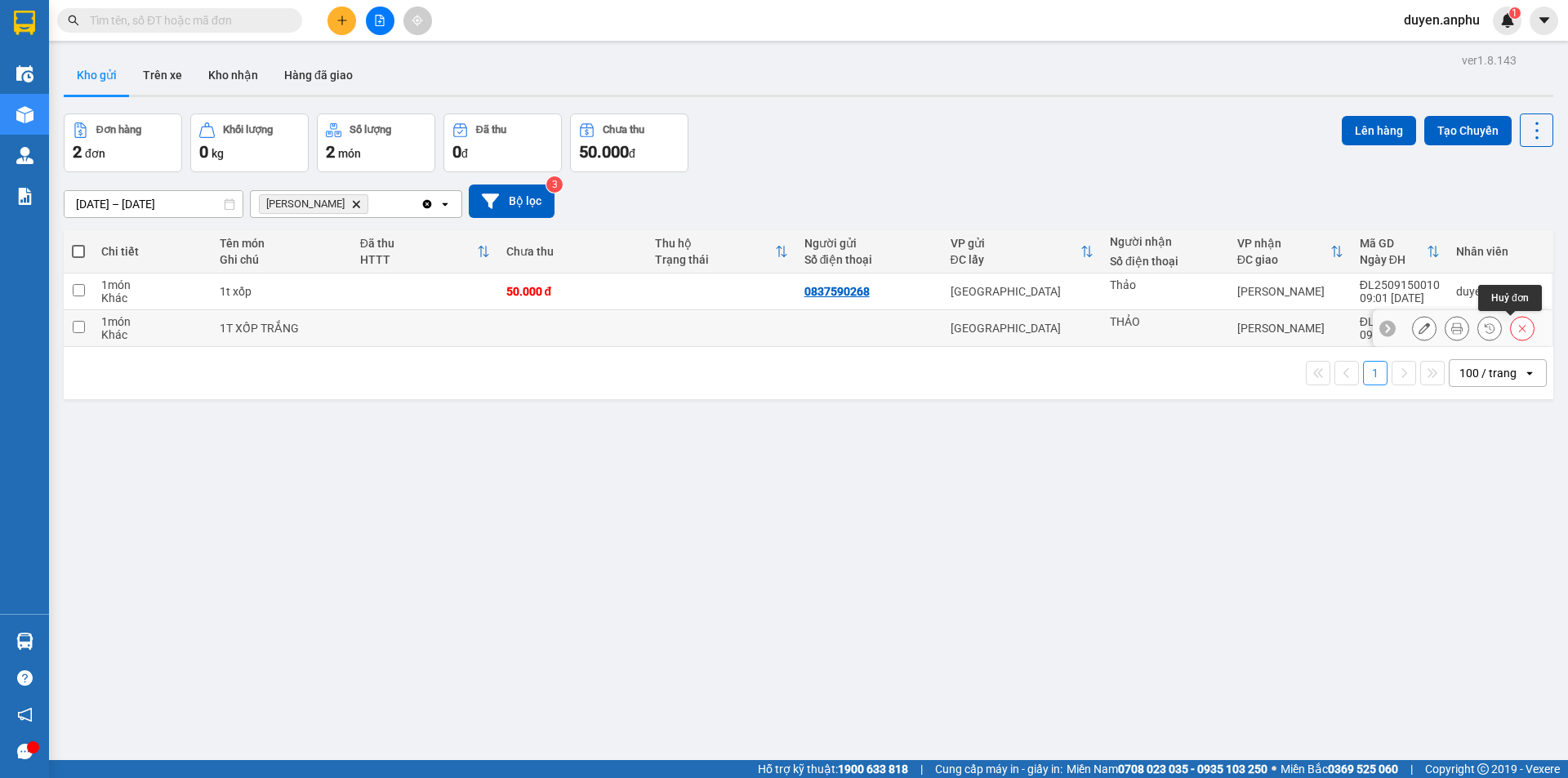
click at [1516, 329] on icon at bounding box center [1522, 328] width 12 height 12
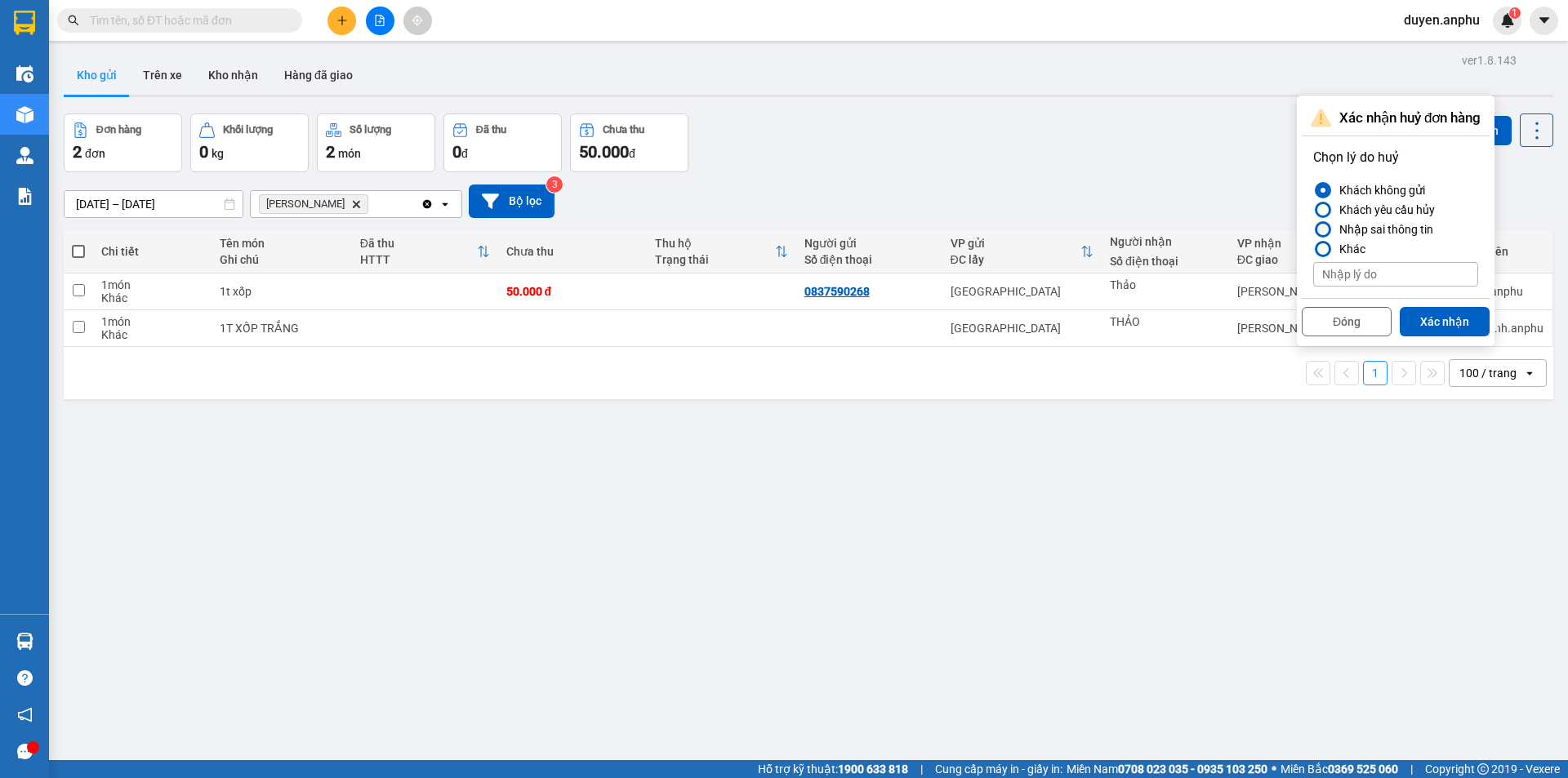
click at [1362, 226] on div "Nhập sai thông tin" at bounding box center [1383, 229] width 101 height 19
click at [1312, 229] on input "Nhập sai thông tin" at bounding box center [1312, 229] width 0 height 0
click at [1462, 314] on button "Xác nhận" at bounding box center [1444, 321] width 90 height 29
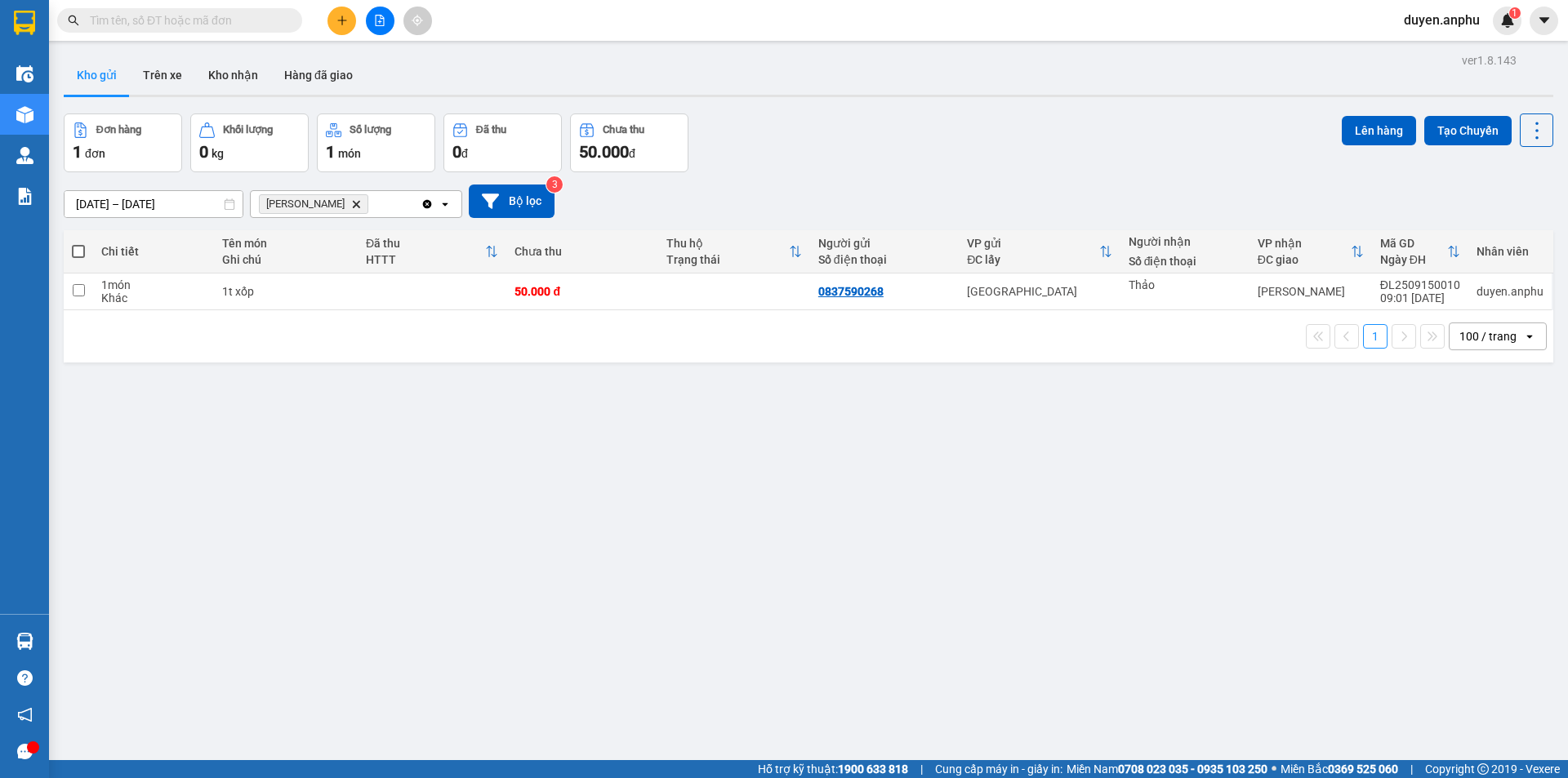
click at [80, 254] on span at bounding box center [77, 251] width 13 height 13
click at [78, 243] on input "checkbox" at bounding box center [78, 243] width 0 height 0
checkbox input "true"
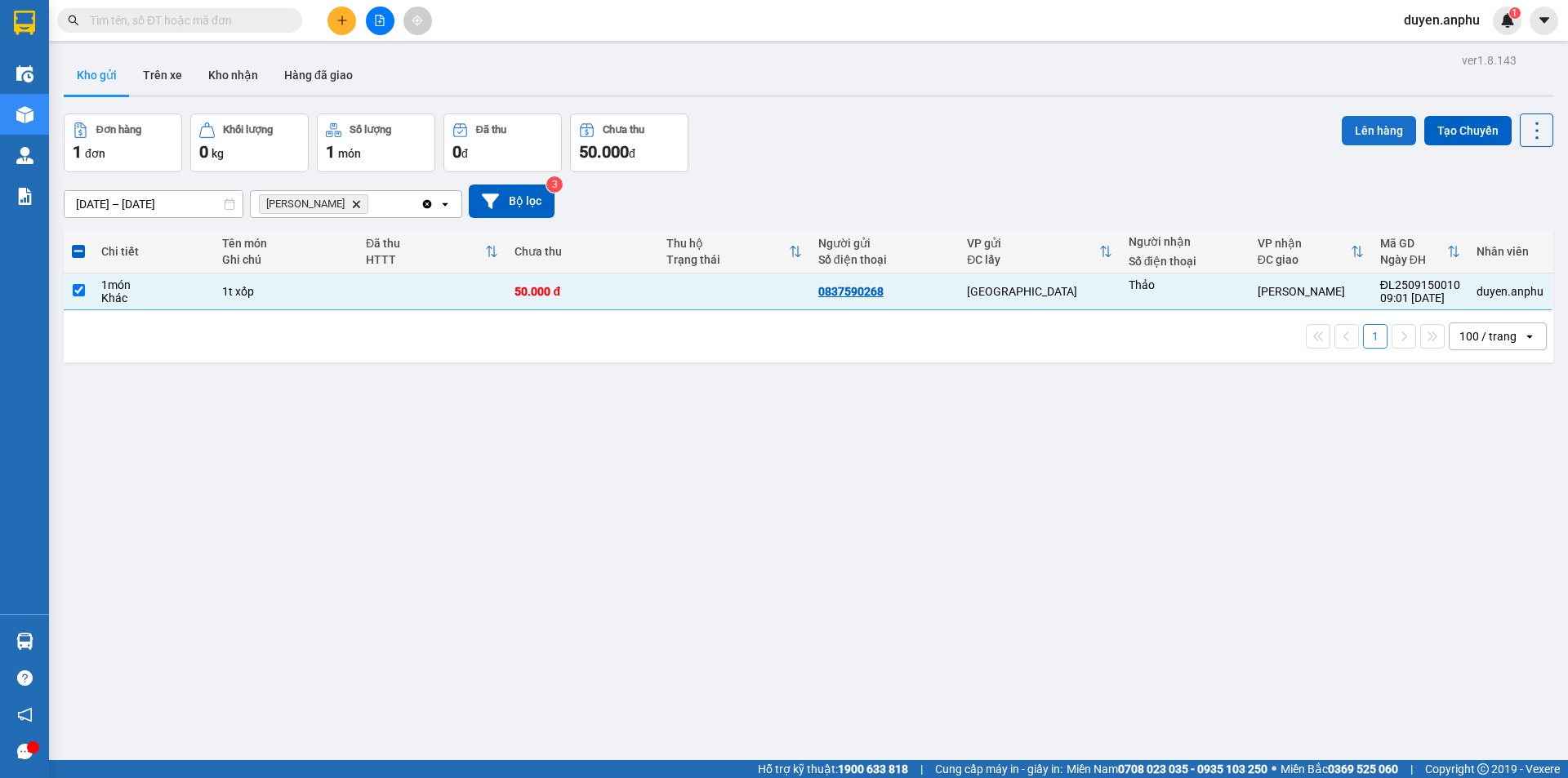
click at [1354, 125] on button "Lên hàng" at bounding box center [1378, 131] width 75 height 29
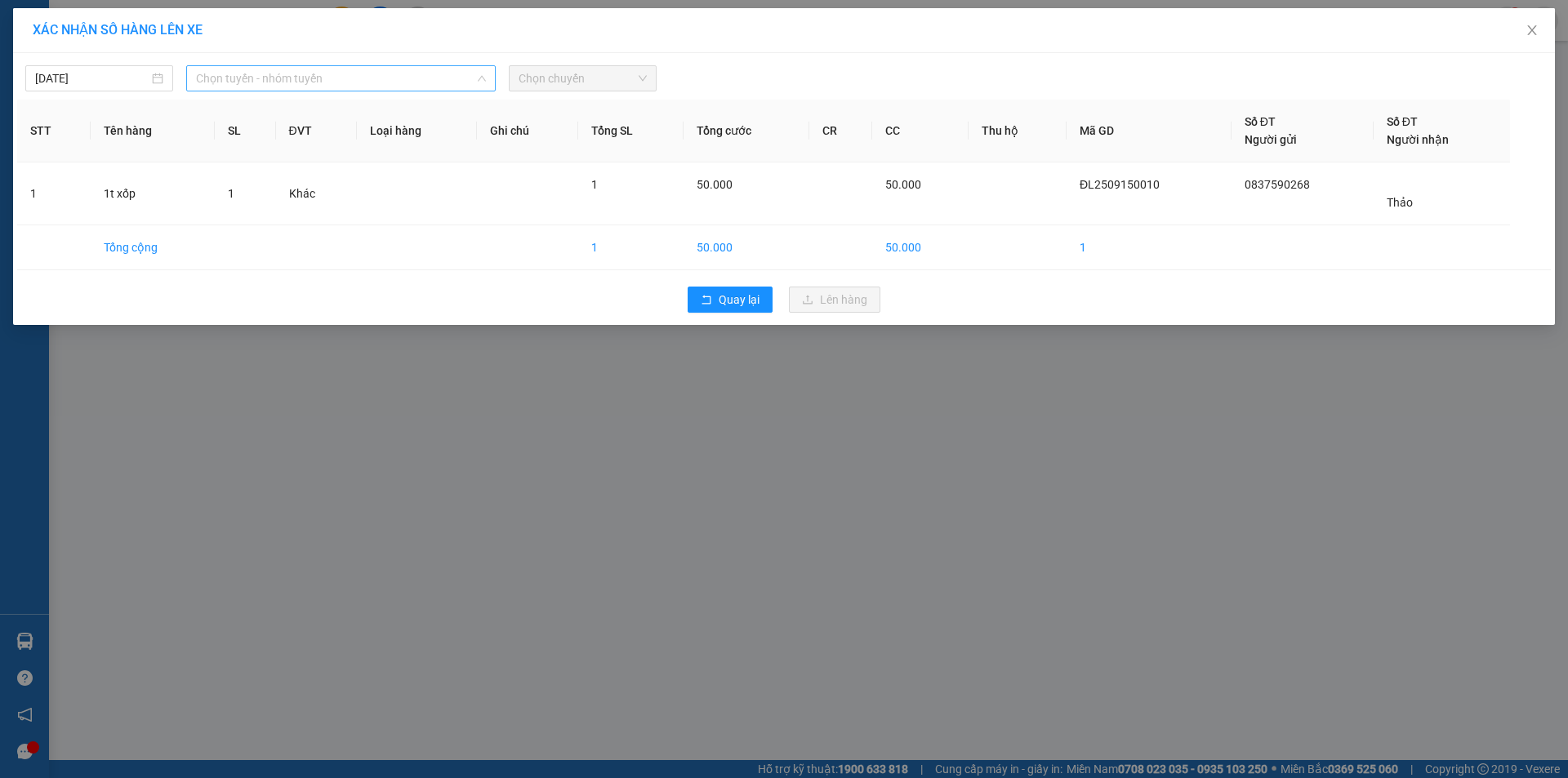
drag, startPoint x: 305, startPoint y: 79, endPoint x: 276, endPoint y: 217, distance: 141.0
click at [305, 80] on span "Chọn tuyến - nhóm tuyến" at bounding box center [340, 77] width 289 height 24
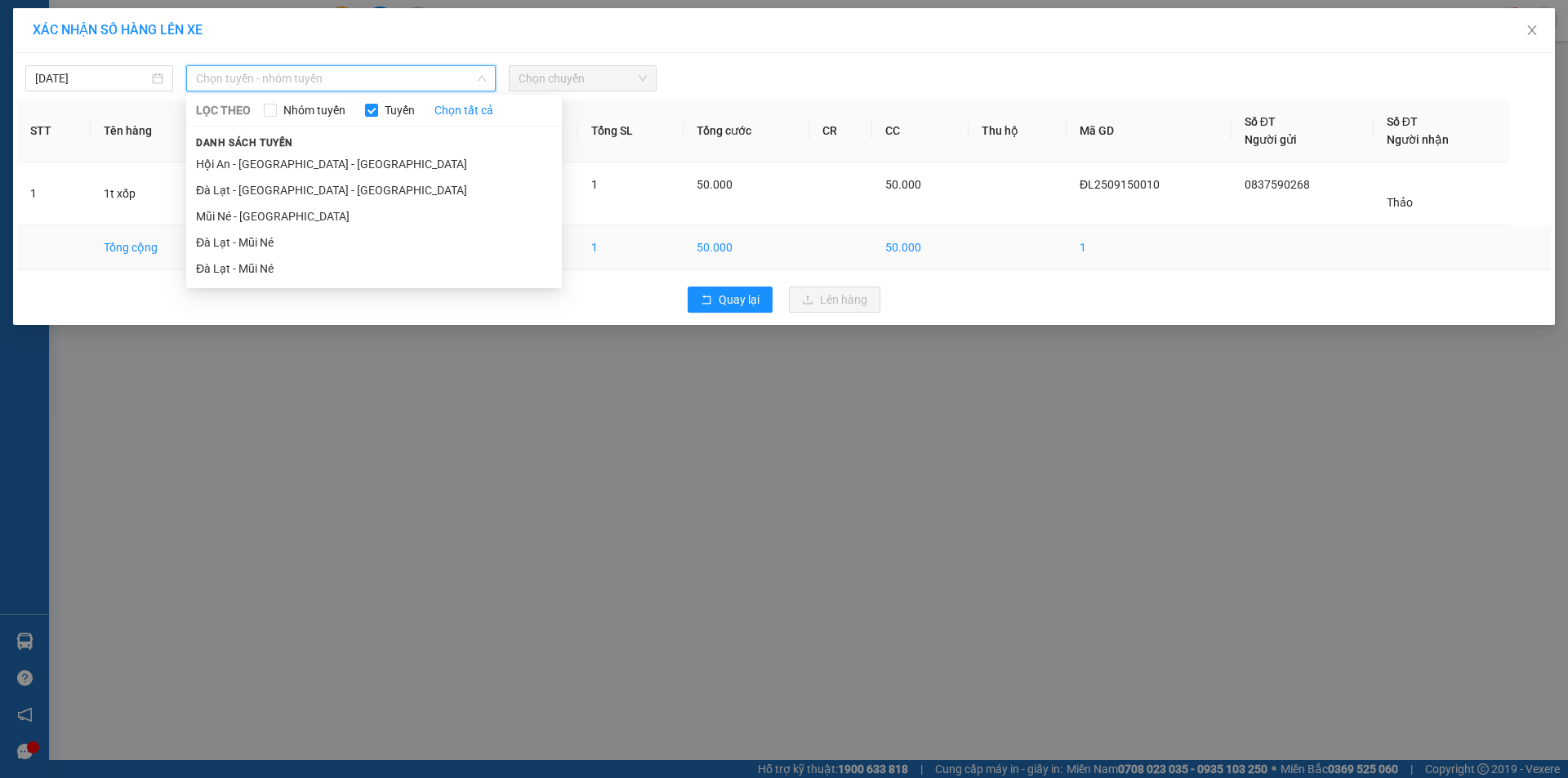
drag, startPoint x: 266, startPoint y: 248, endPoint x: 292, endPoint y: 228, distance: 32.8
click at [273, 240] on li "Đà Lạt - Mũi Né" at bounding box center [374, 242] width 376 height 26
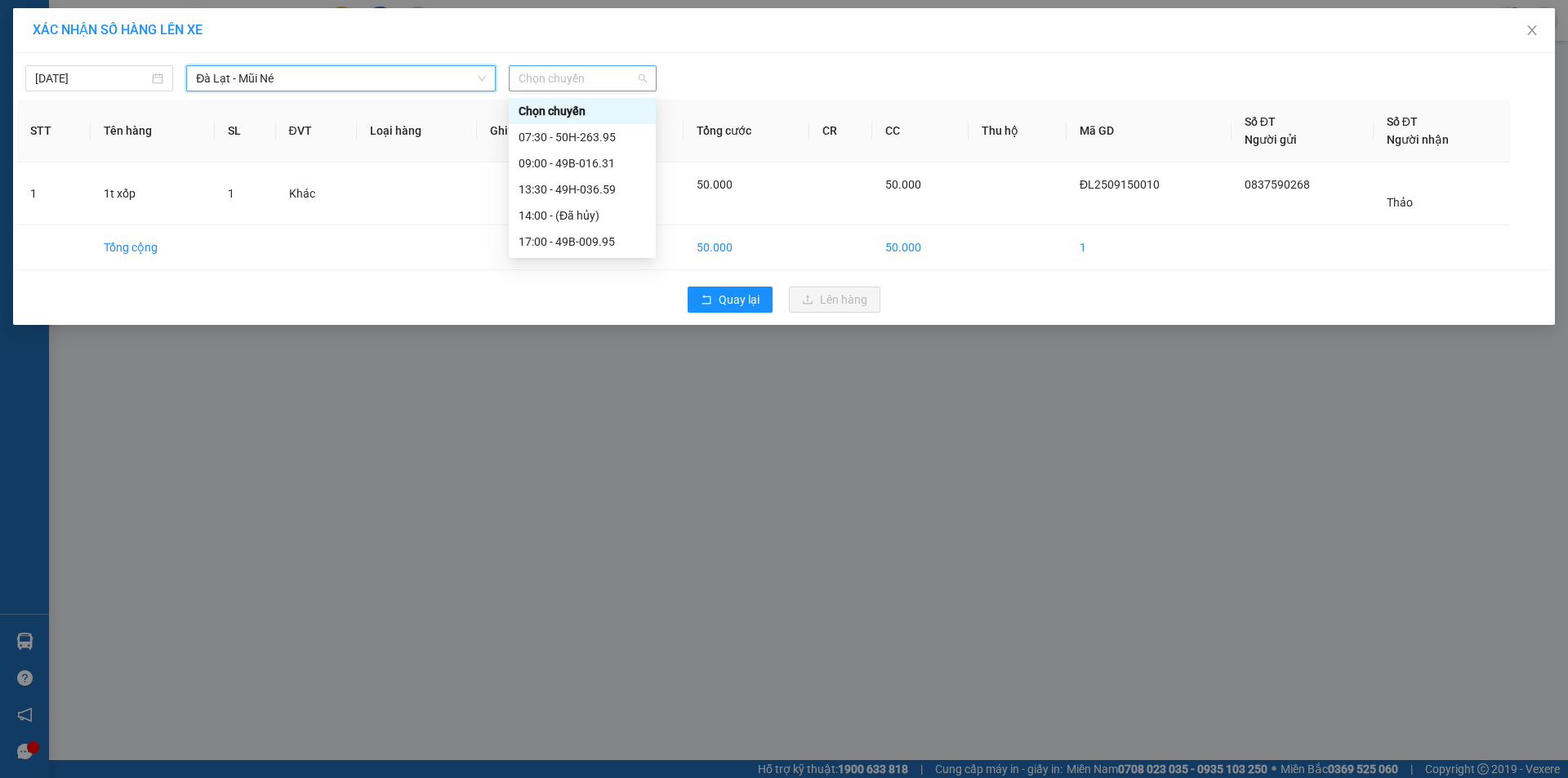
drag, startPoint x: 601, startPoint y: 80, endPoint x: 584, endPoint y: 128, distance: 50.9
click at [602, 88] on span "Chọn chuyến" at bounding box center [583, 77] width 128 height 24
drag, startPoint x: 551, startPoint y: 164, endPoint x: 746, endPoint y: 330, distance: 256.1
click at [551, 163] on div "09:00 - 49B-016.31" at bounding box center [583, 163] width 128 height 18
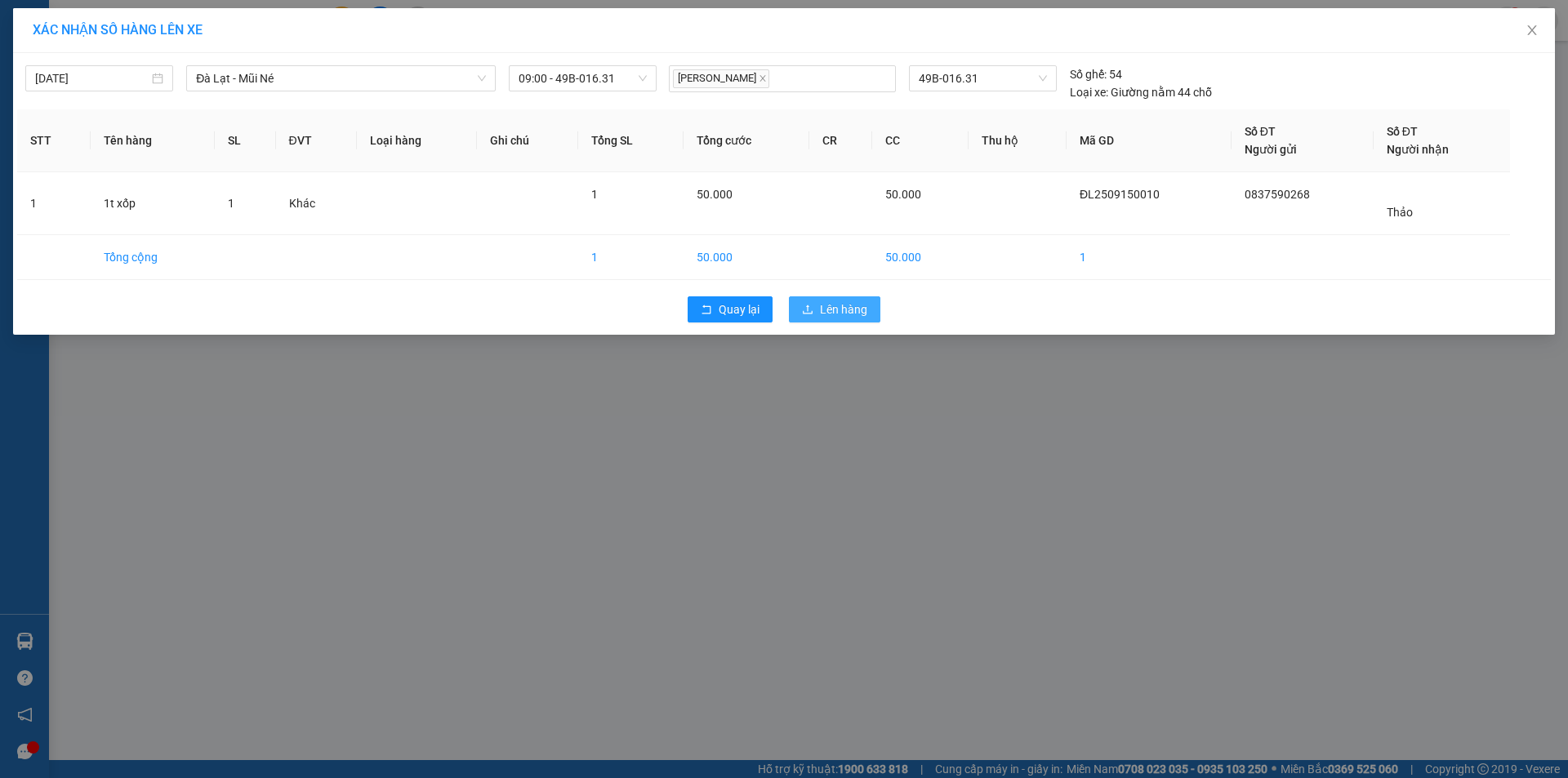
click at [824, 306] on span "Lên hàng" at bounding box center [843, 309] width 47 height 18
